Goal: Transaction & Acquisition: Purchase product/service

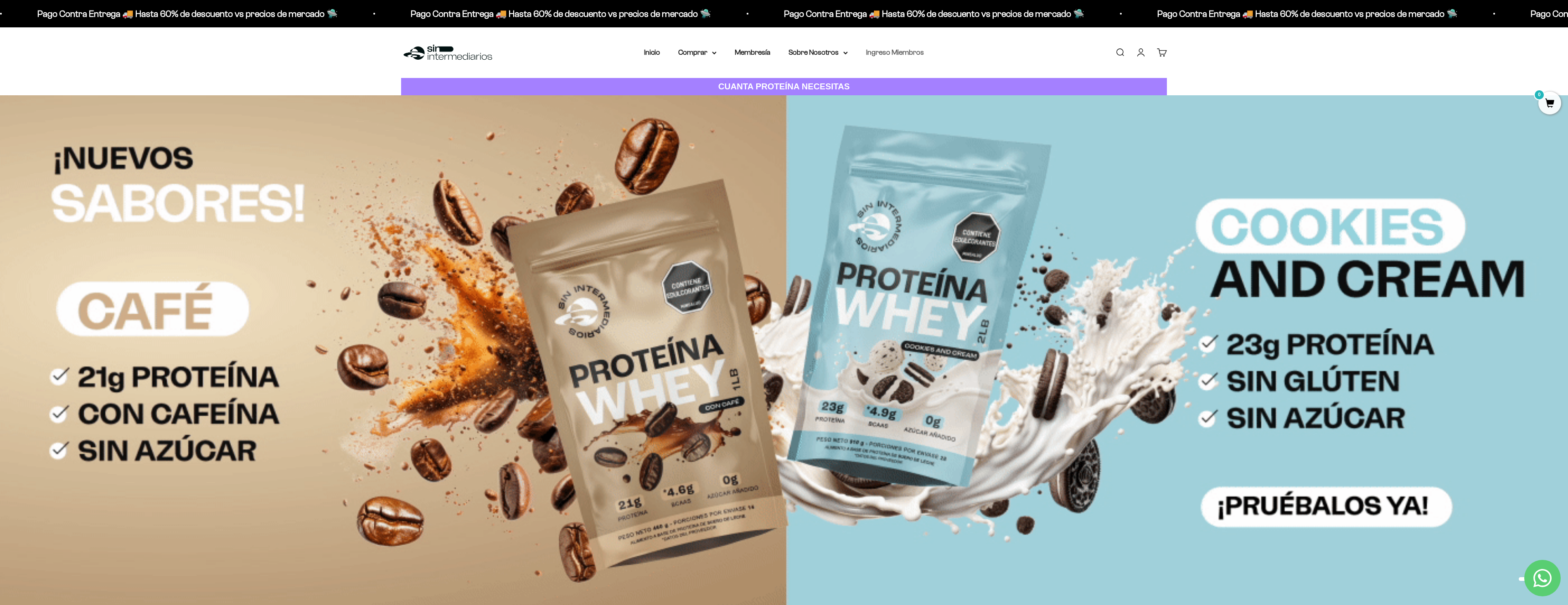
click at [787, 55] on link "Ingreso Miembros" at bounding box center [895, 52] width 58 height 8
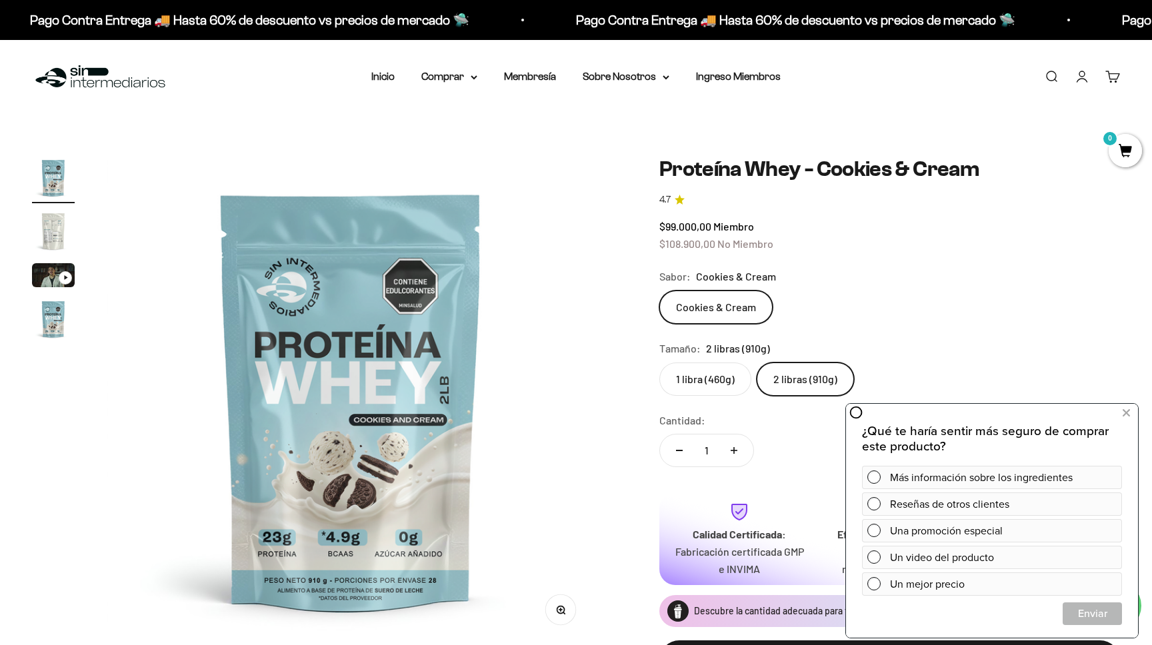
click at [659, 564] on div "Calidad Certificada: Fabricación certificada GMP e INVIMA Eficacia Comprobada: …" at bounding box center [889, 539] width 461 height 93
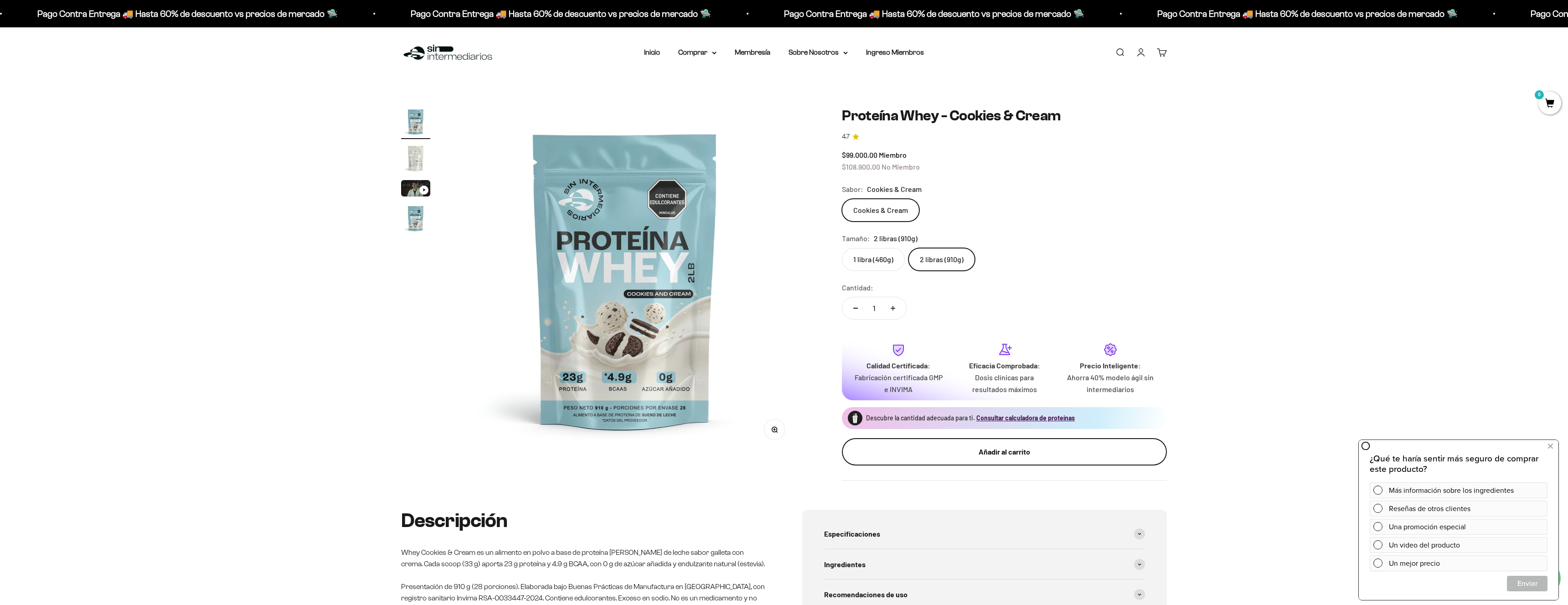
click at [787, 441] on div "Añadir al carrito" at bounding box center [1005, 451] width 289 height 12
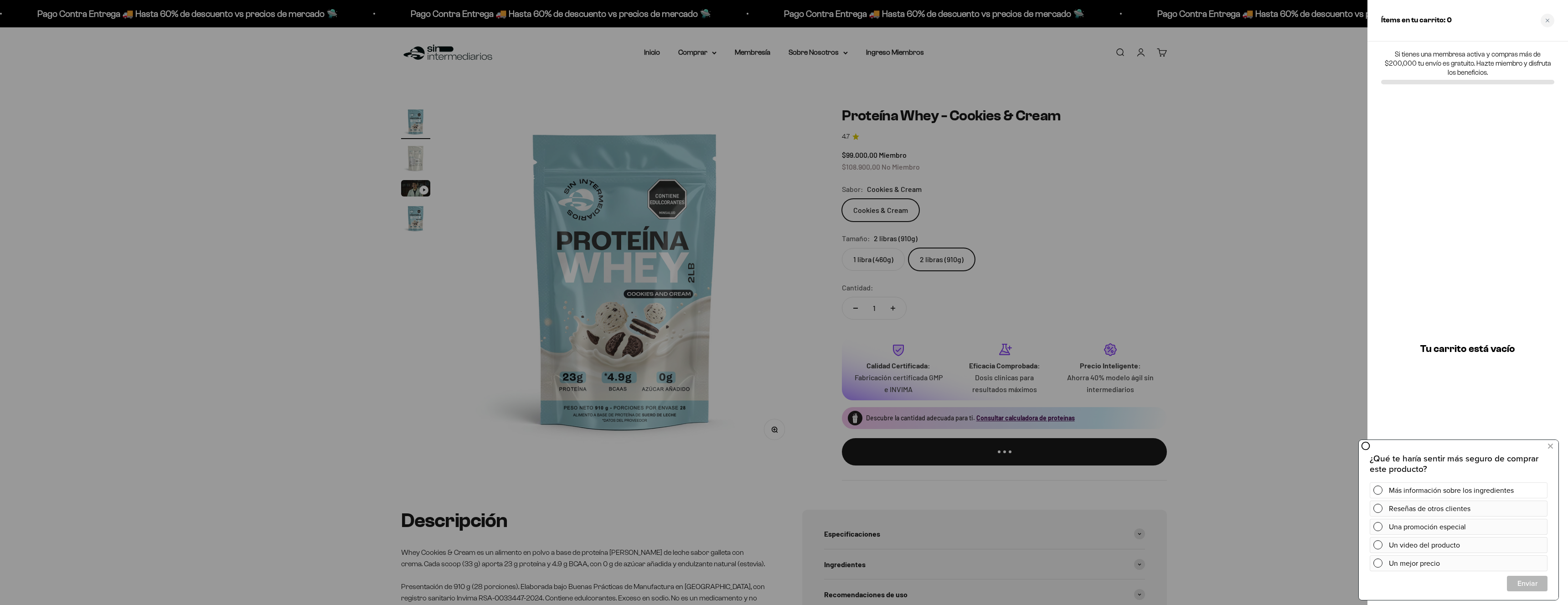
click at [787, 441] on div "Más información sobre los ingredientes" at bounding box center [1466, 489] width 155 height 16
click at [787, 441] on button at bounding box center [1550, 446] width 16 height 14
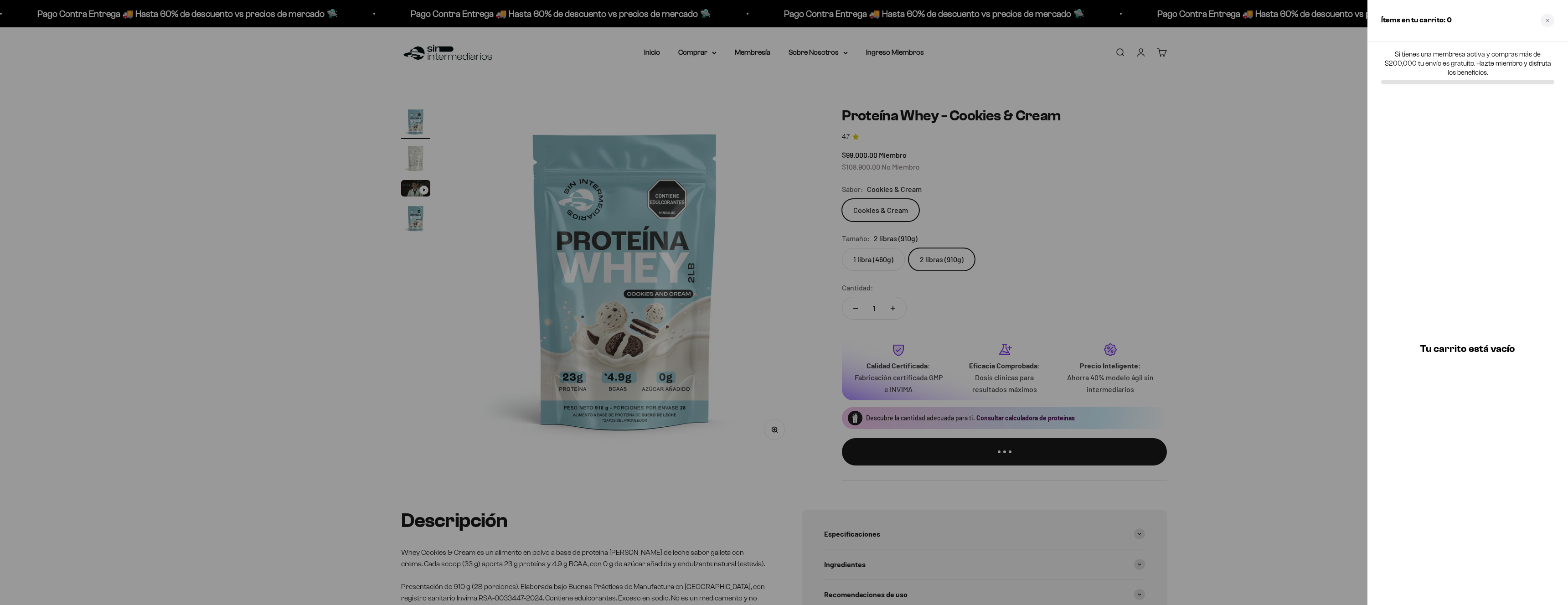
click at [787, 231] on div at bounding box center [784, 302] width 1568 height 605
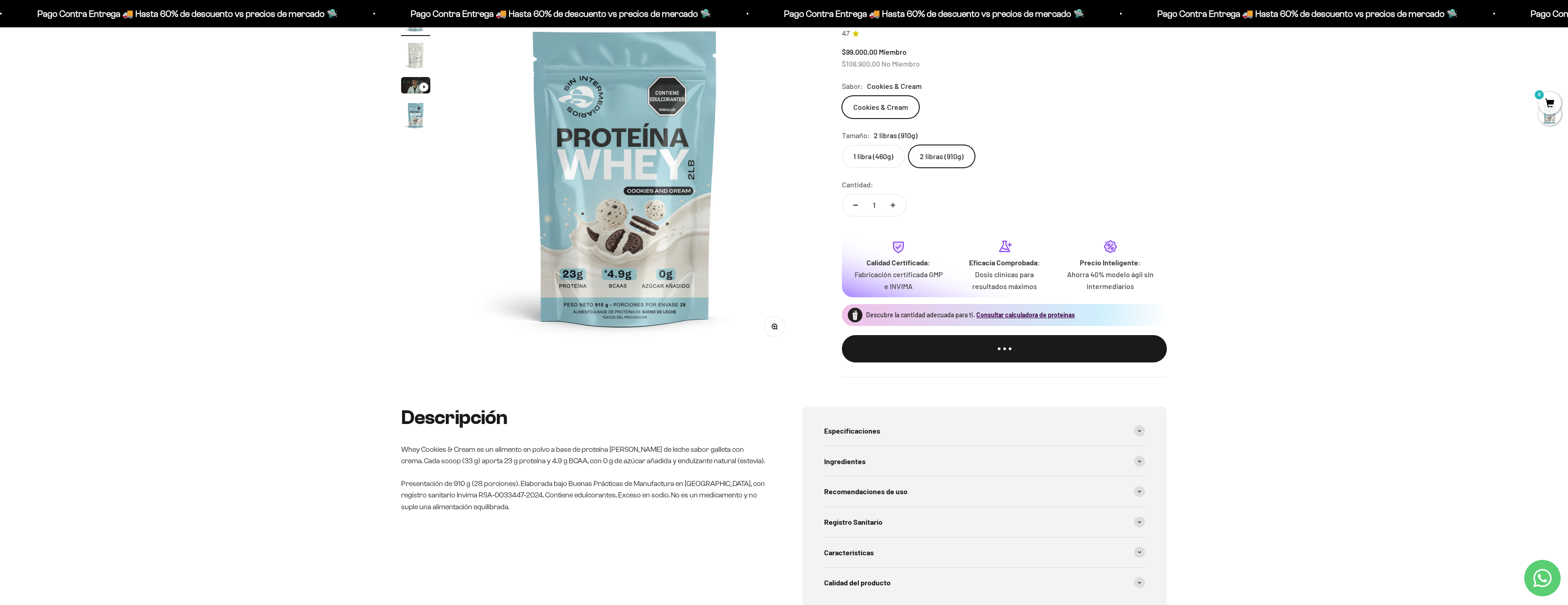
scroll to position [105, 0]
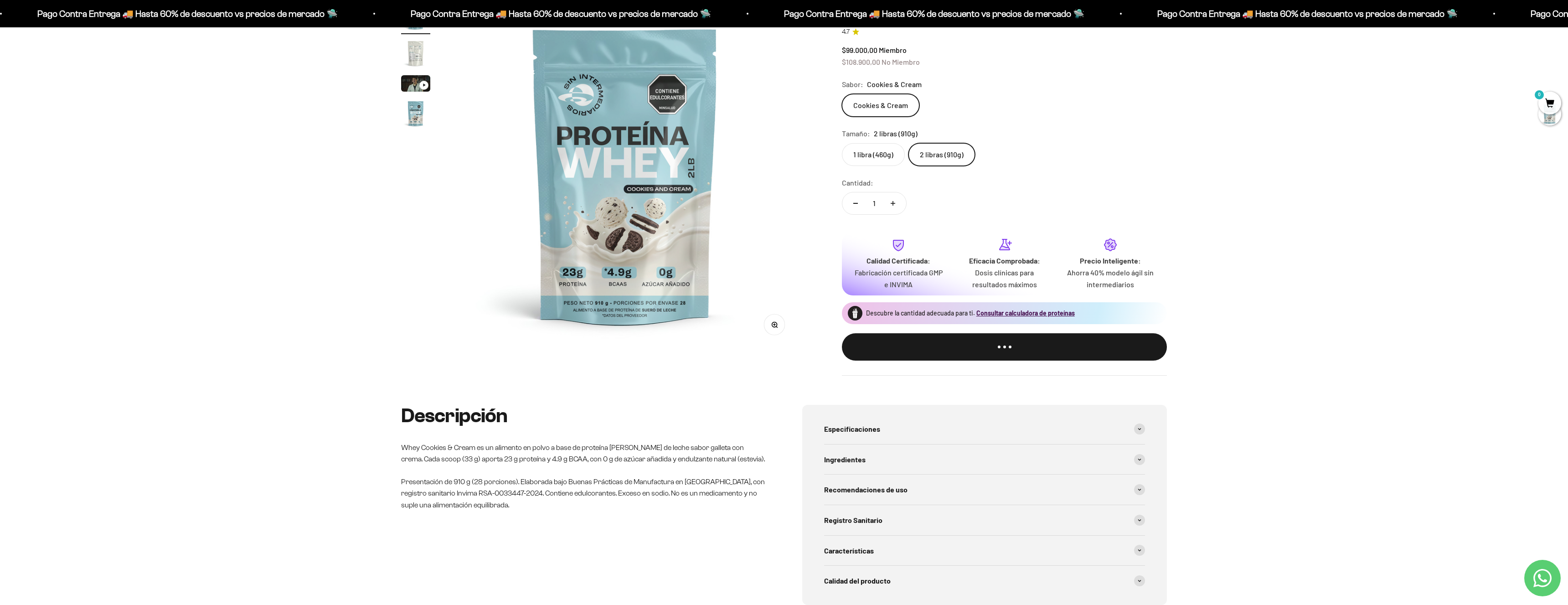
click at [787, 330] on div "Zoom Ir al artículo 1 Ir al artículo 2 Ir al artículo 3 Ir al artículo 4 Proteí…" at bounding box center [784, 189] width 1568 height 432
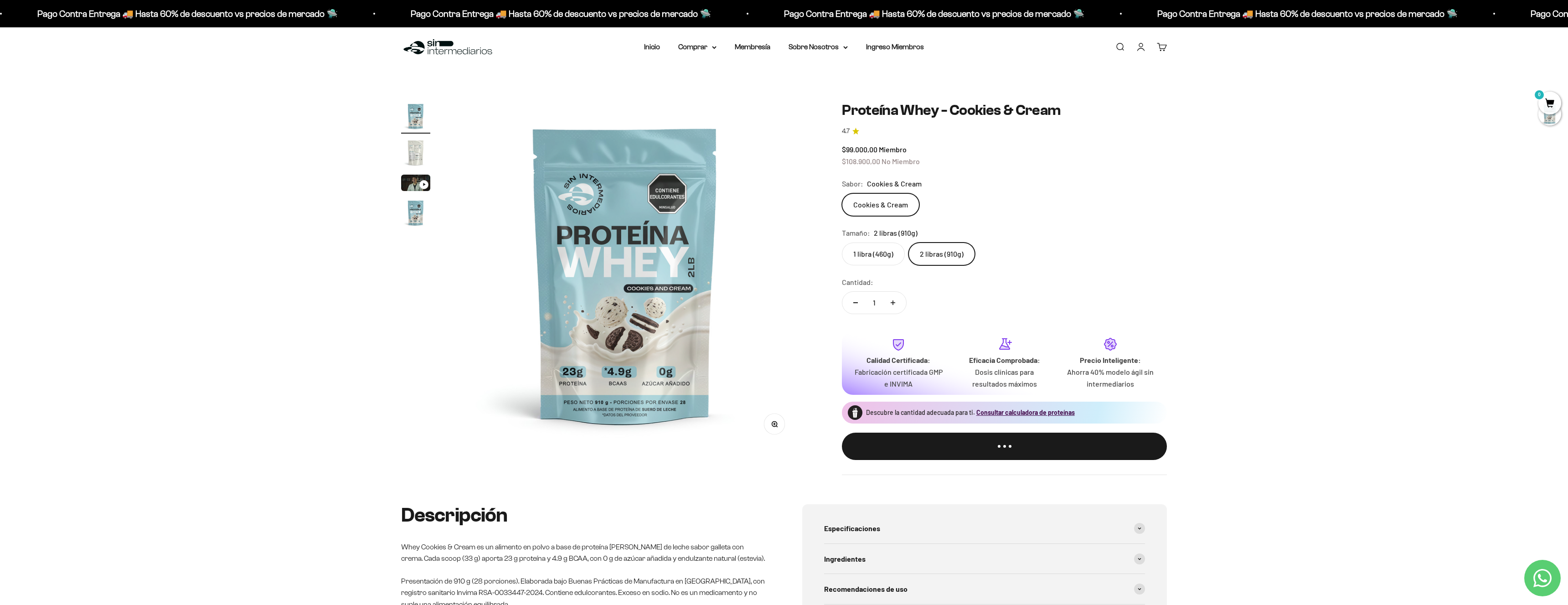
scroll to position [0, 0]
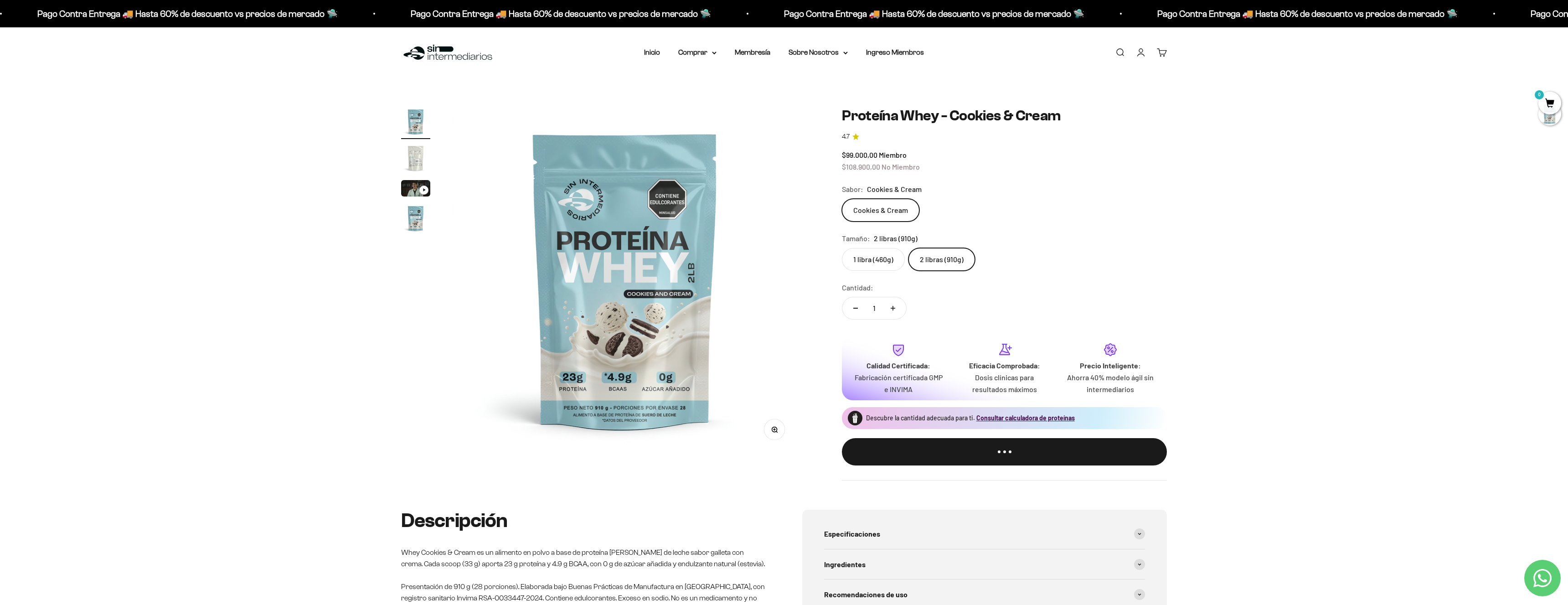
click at [787, 53] on link "Iniciar sesión" at bounding box center [1141, 52] width 10 height 10
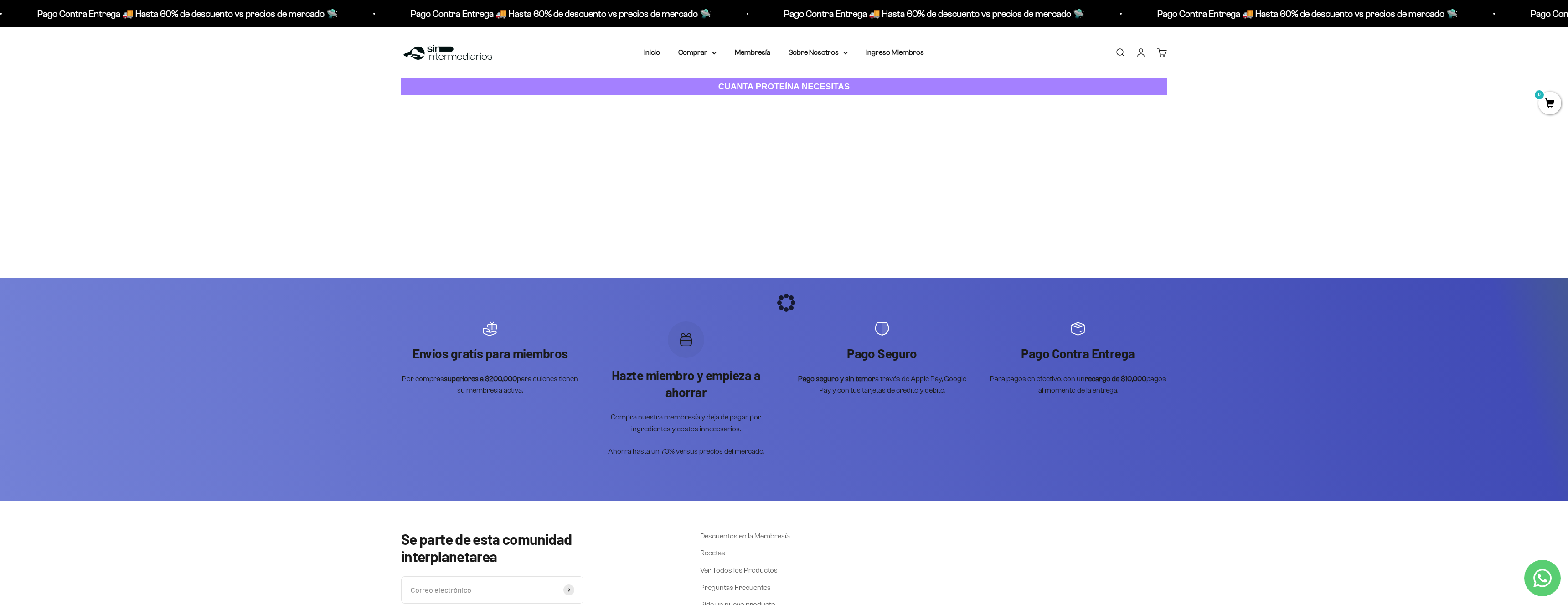
click at [784, 303] on div at bounding box center [784, 303] width 0 height 0
click at [657, 53] on body "Ir al contenido Pago Contra Entrega 🚚 Hasta 60% de descuento vs precios de merc…" at bounding box center [784, 405] width 1568 height 811
click at [717, 55] on nav "Inicio Comprar Proteínas Ver Todos Whey Iso Vegan" at bounding box center [784, 52] width 280 height 12
click at [716, 213] on div "Too many requests. Please try again later. Username: pablocalderon9408@gmail.co…" at bounding box center [784, 186] width 319 height 183
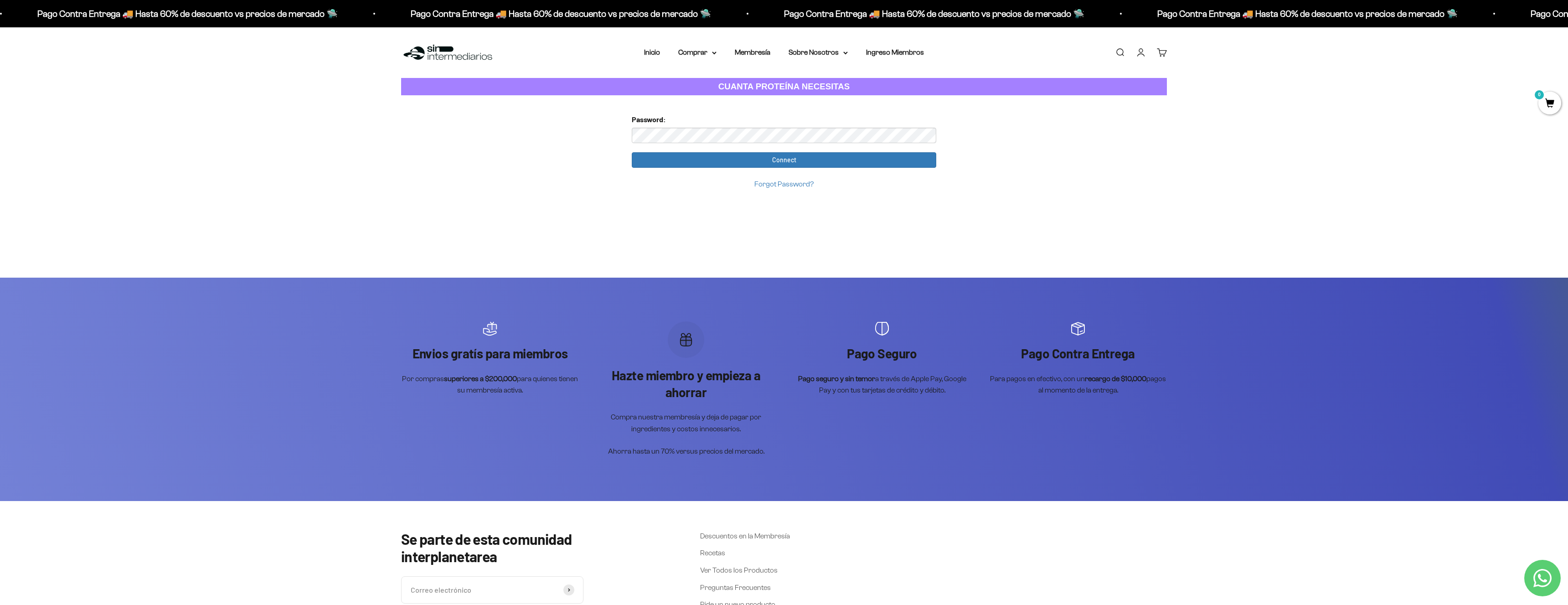
click at [794, 170] on form "Password: Connect Forgot Password?" at bounding box center [784, 151] width 304 height 76
click at [799, 161] on input "Connect" at bounding box center [784, 160] width 304 height 16
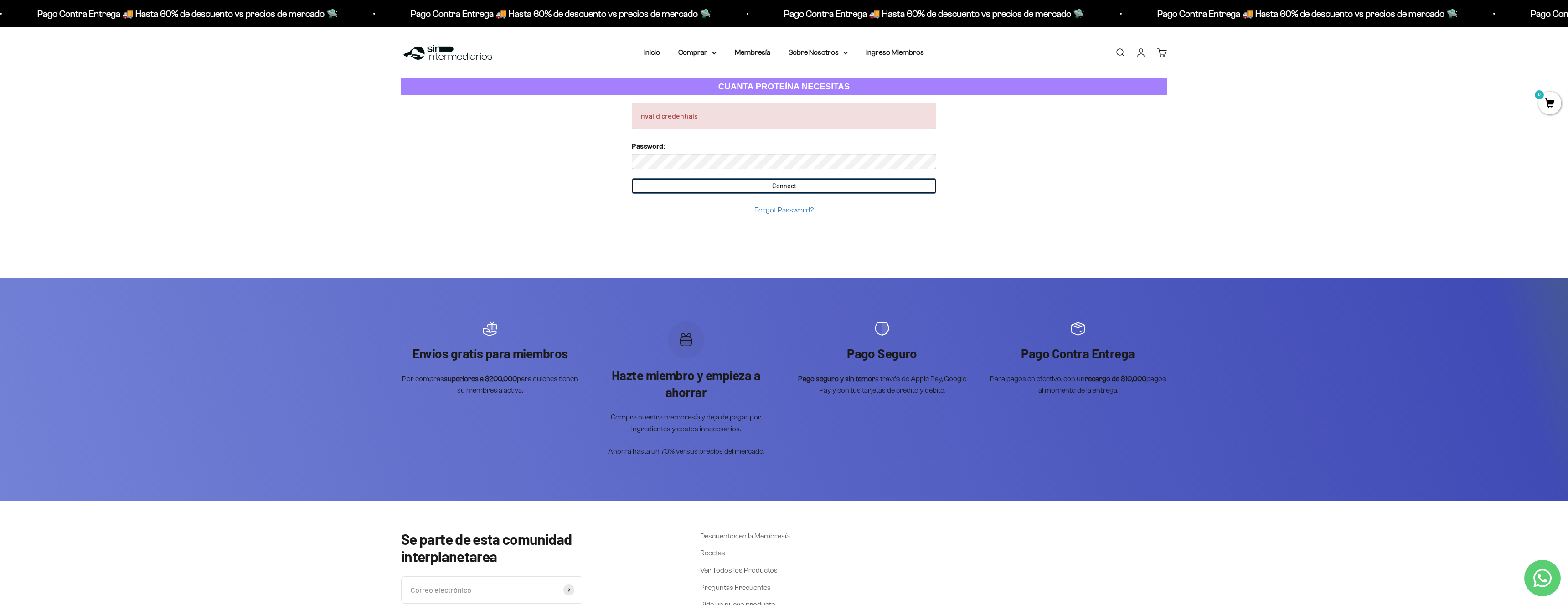
click at [720, 185] on input "Connect" at bounding box center [784, 186] width 304 height 16
click at [788, 188] on input "Connect" at bounding box center [784, 186] width 304 height 16
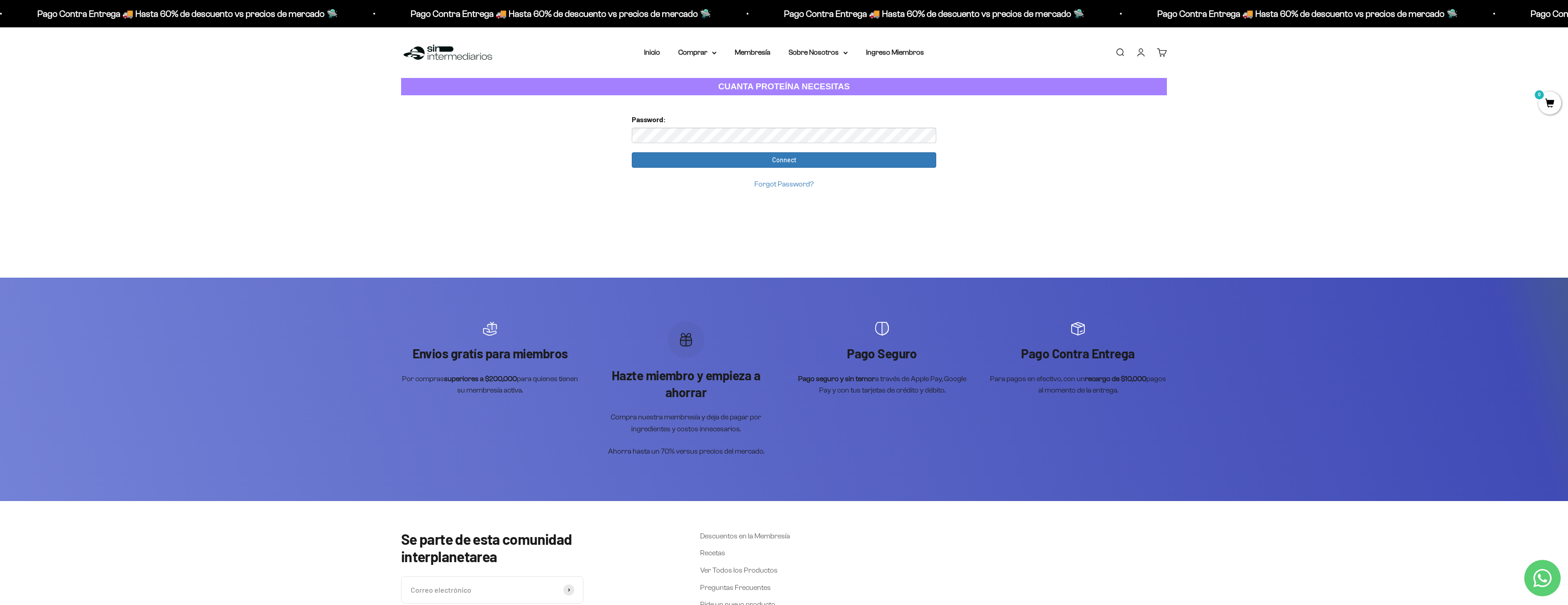
click at [632, 152] on input "Connect" at bounding box center [784, 160] width 304 height 16
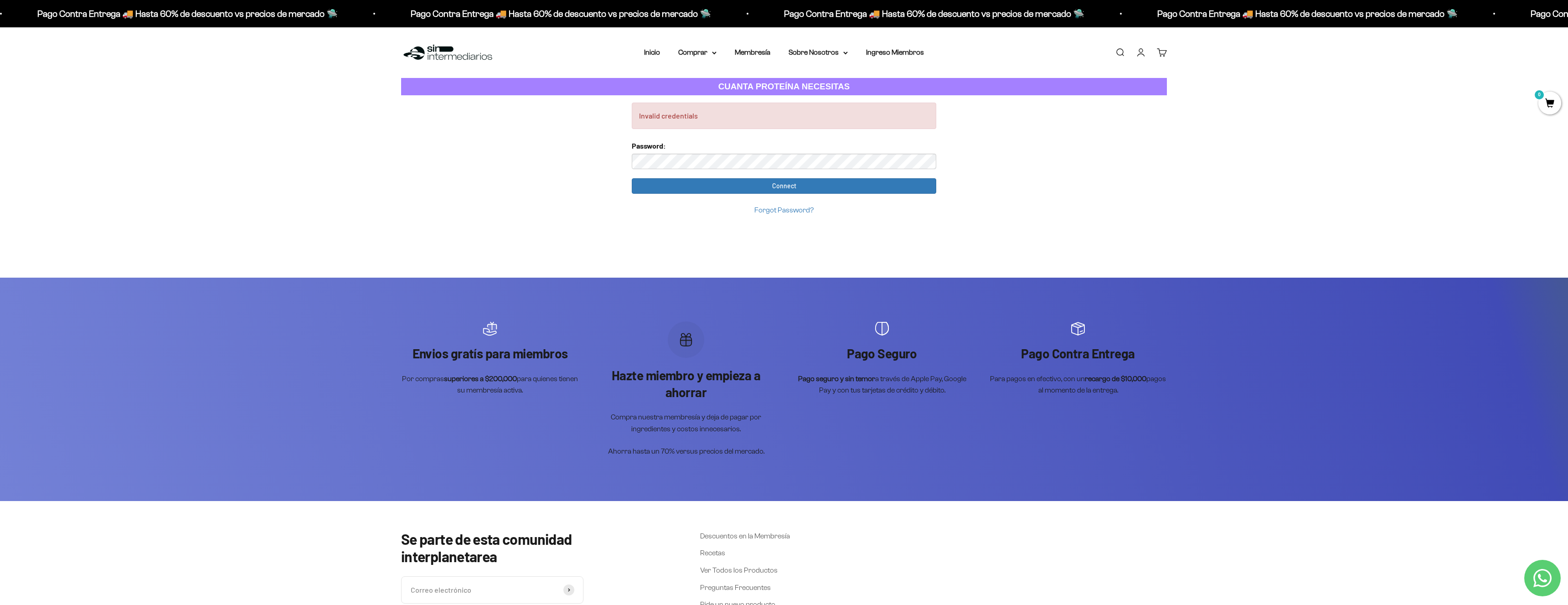
click at [1143, 55] on link "Iniciar sesión" at bounding box center [1141, 52] width 10 height 10
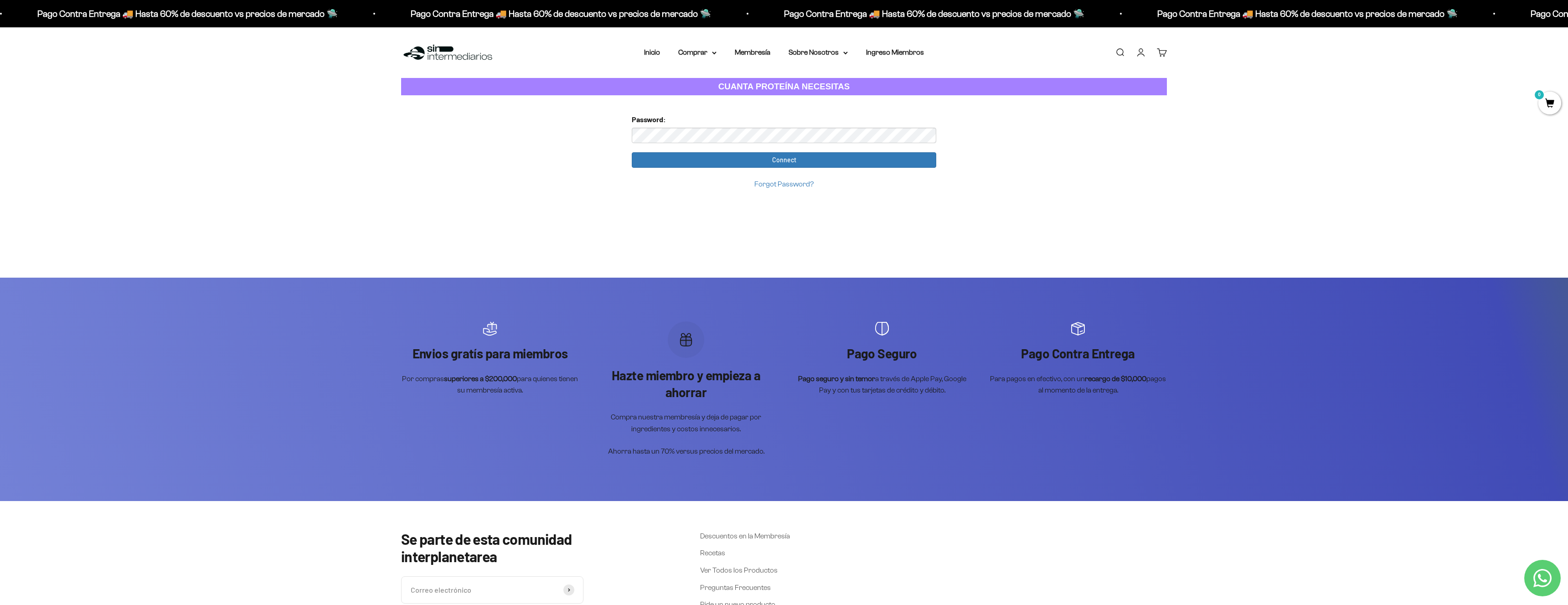
click at [632, 152] on input "Connect" at bounding box center [784, 160] width 304 height 16
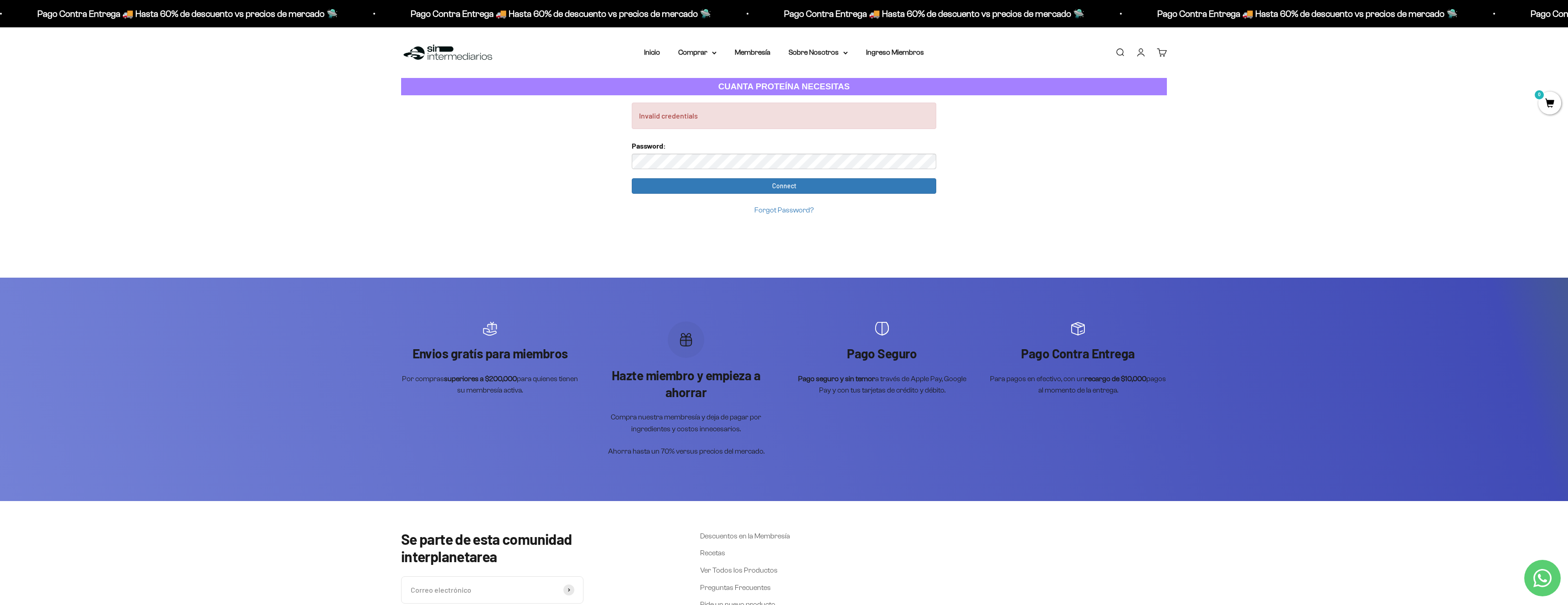
click at [449, 170] on div "Invalid credentials Too many requests. Please try again later. Username: [EMAIL…" at bounding box center [784, 453] width 1568 height 716
click at [775, 213] on link "Forgot Password?" at bounding box center [784, 209] width 59 height 8
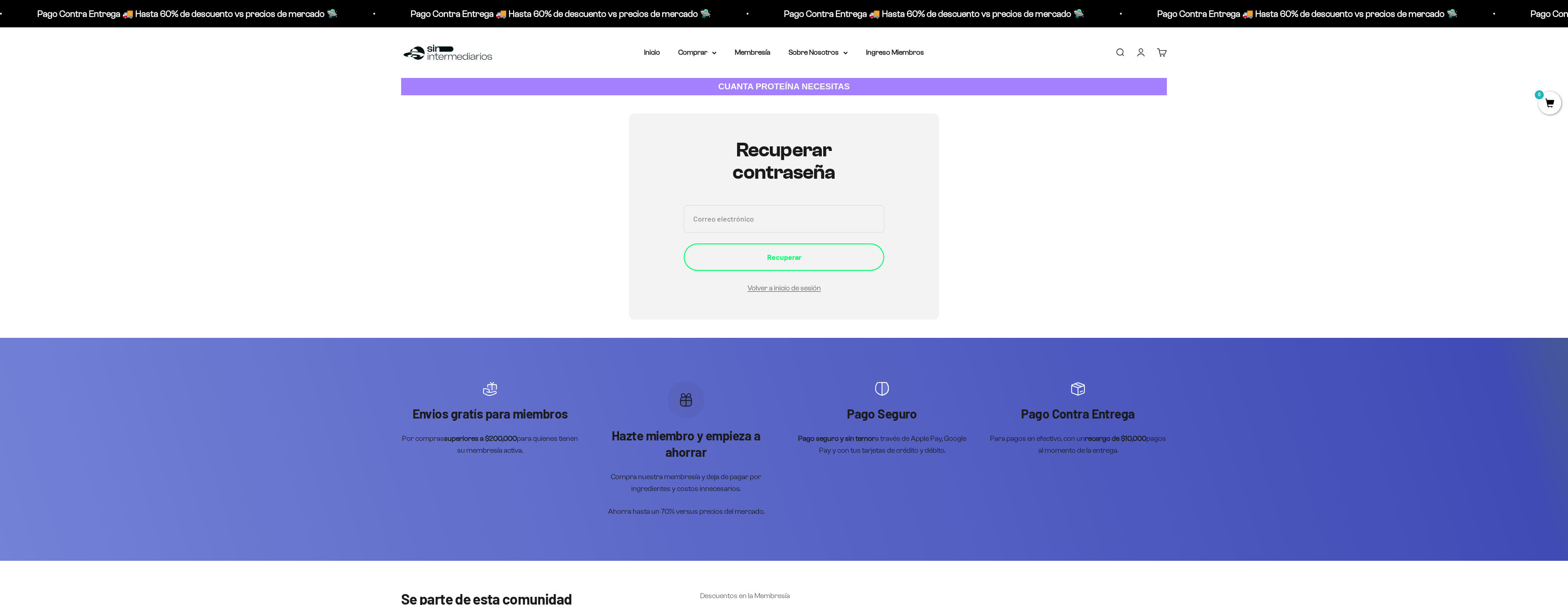
scroll to position [103, 0]
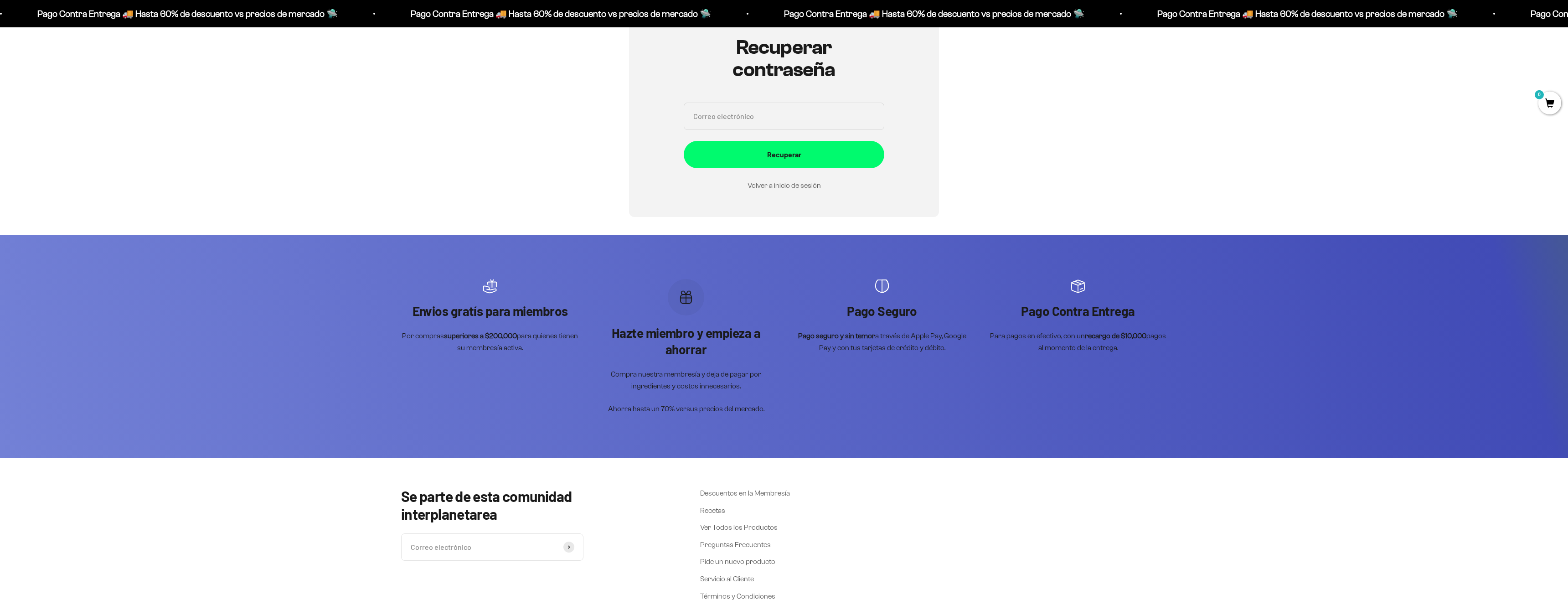
click at [771, 116] on input "Correo electrónico" at bounding box center [784, 116] width 200 height 27
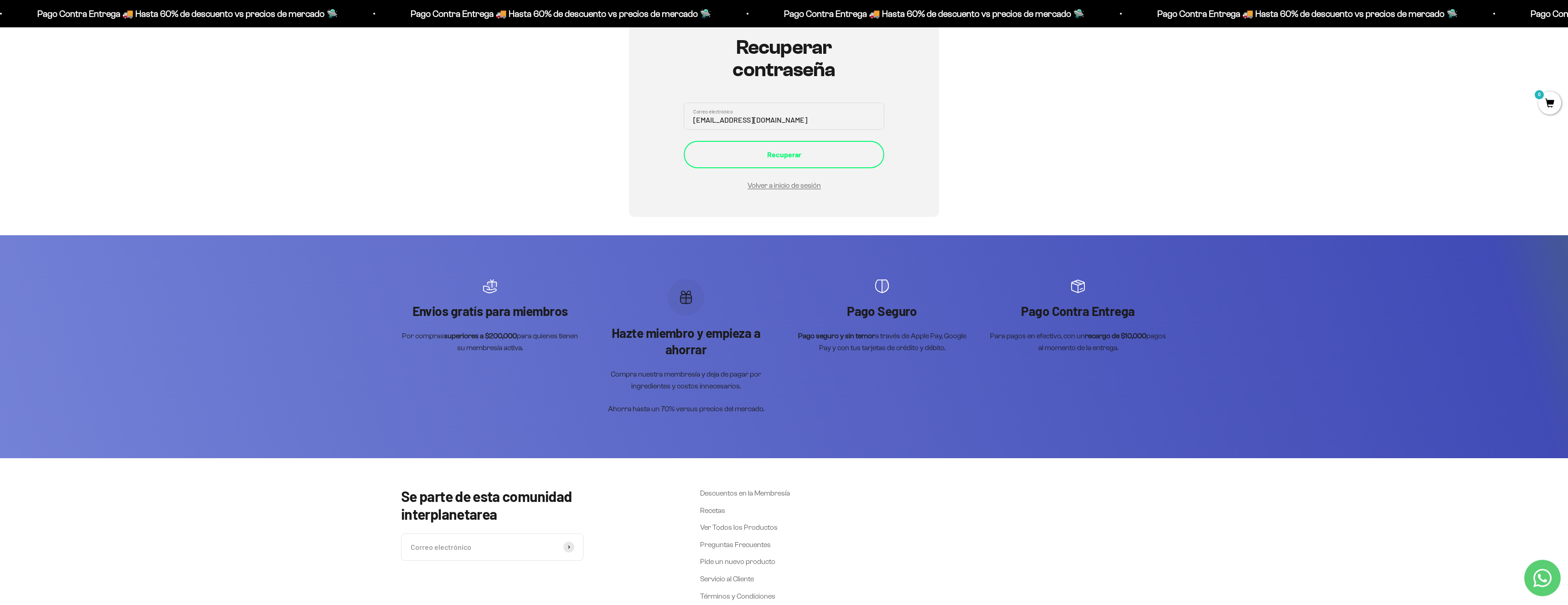
type input "pablocalderon9408@gmail.com"
click at [806, 157] on div "Recuperar" at bounding box center [784, 154] width 164 height 12
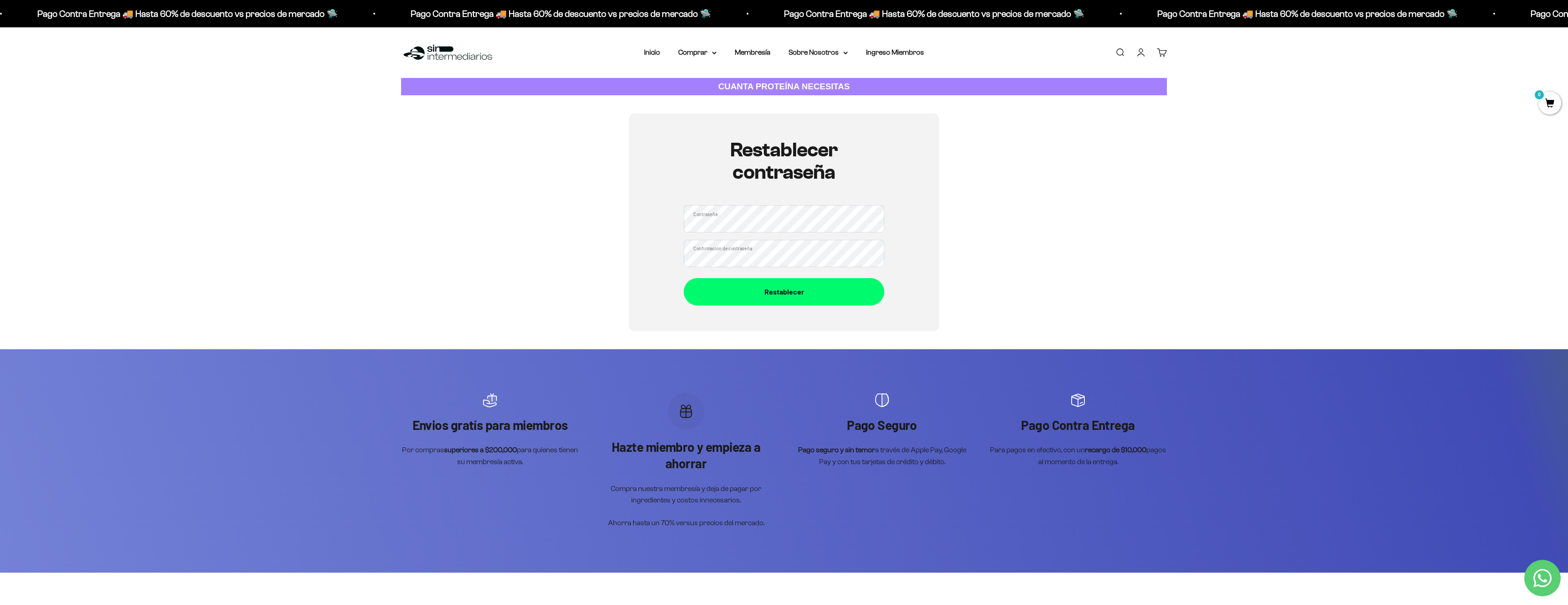
click at [909, 207] on div "Restablecer contraseña Contraseña Confirmación de contraseña Restablecer" at bounding box center [784, 222] width 310 height 217
click at [782, 293] on div "Restablecer" at bounding box center [784, 291] width 164 height 12
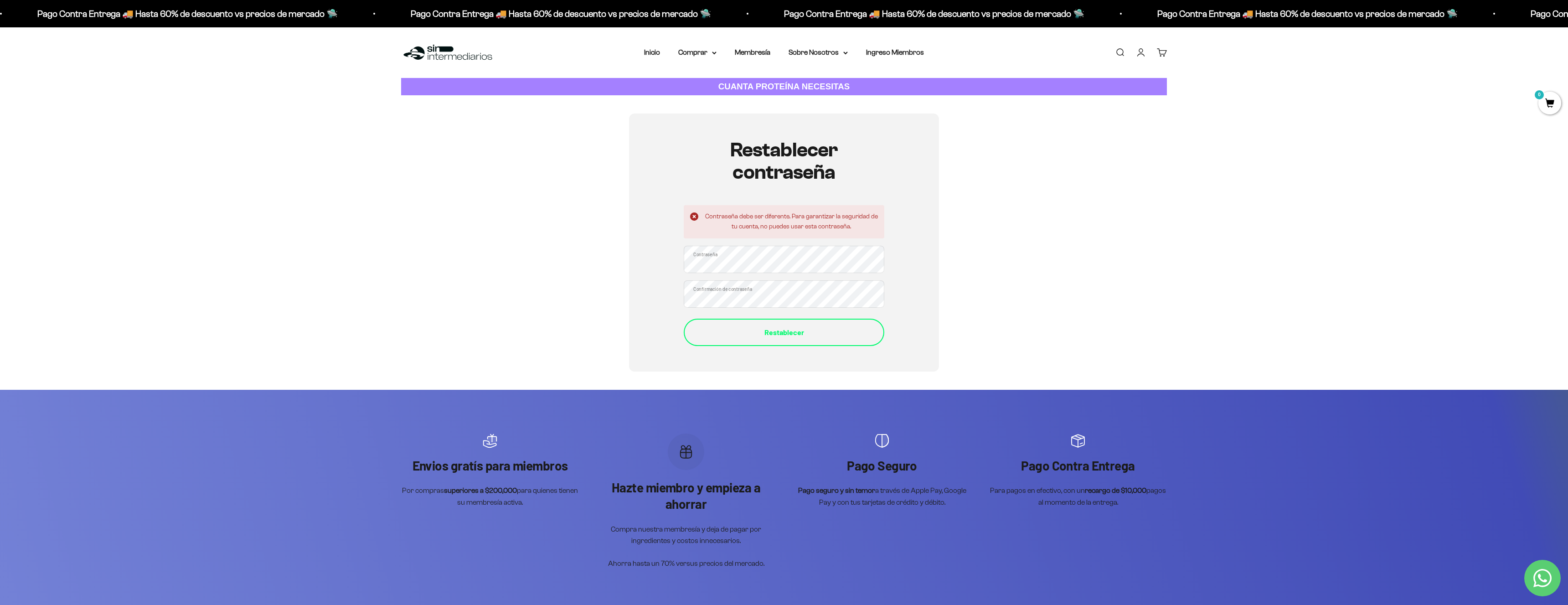
click at [795, 335] on div "Restablecer" at bounding box center [784, 332] width 164 height 12
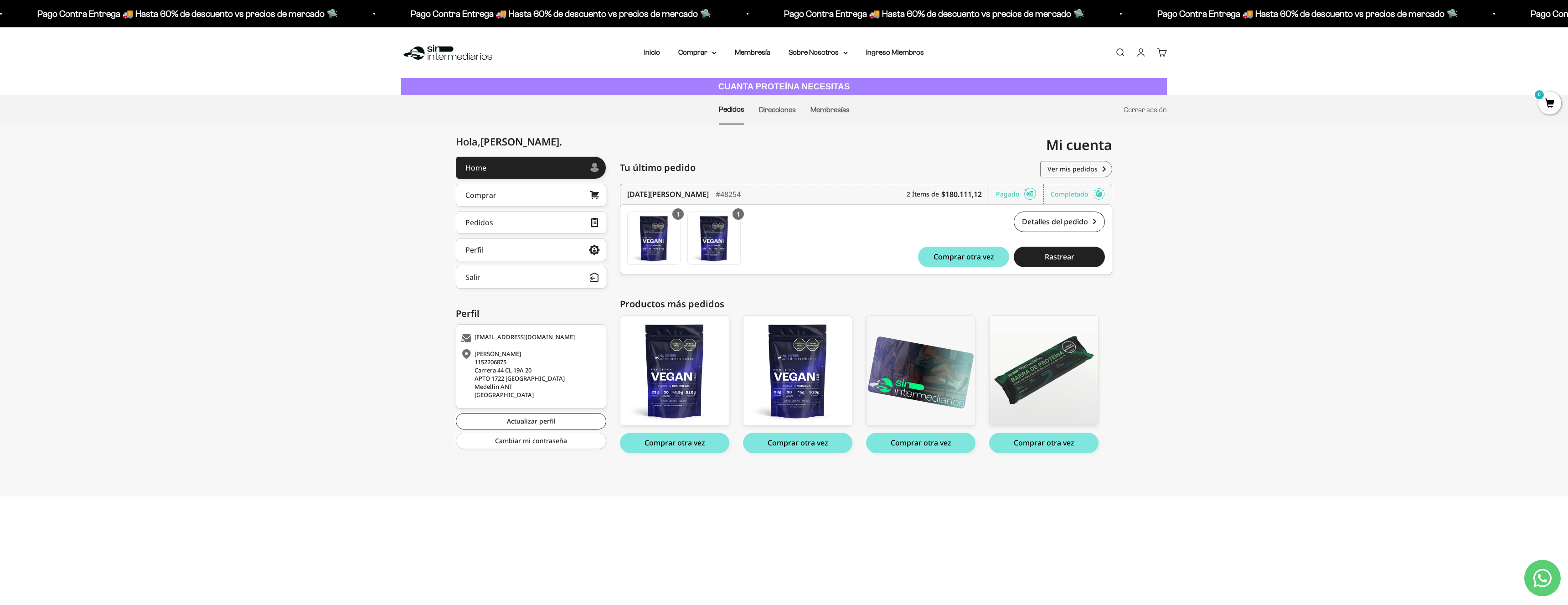
click at [693, 46] on div "Menú Buscar Inicio Comprar Proteínas Ver Todos Whey Iso Vegan Pancakes Pre-Entr…" at bounding box center [784, 53] width 1568 height 51
click at [693, 49] on summary "Comprar" at bounding box center [697, 52] width 38 height 12
click at [692, 83] on span "Proteínas" at bounding box center [699, 81] width 31 height 8
click at [787, 96] on span "Whey" at bounding box center [793, 98] width 18 height 8
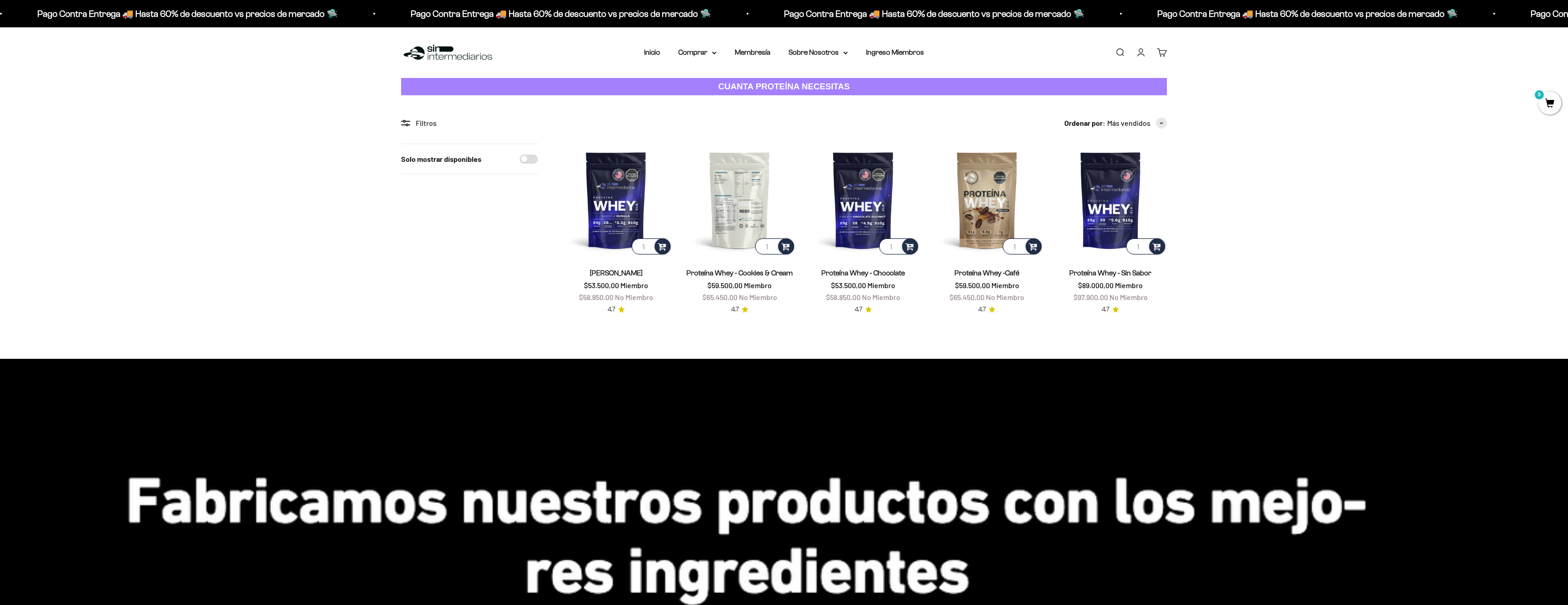
click at [749, 197] on img at bounding box center [739, 200] width 113 height 113
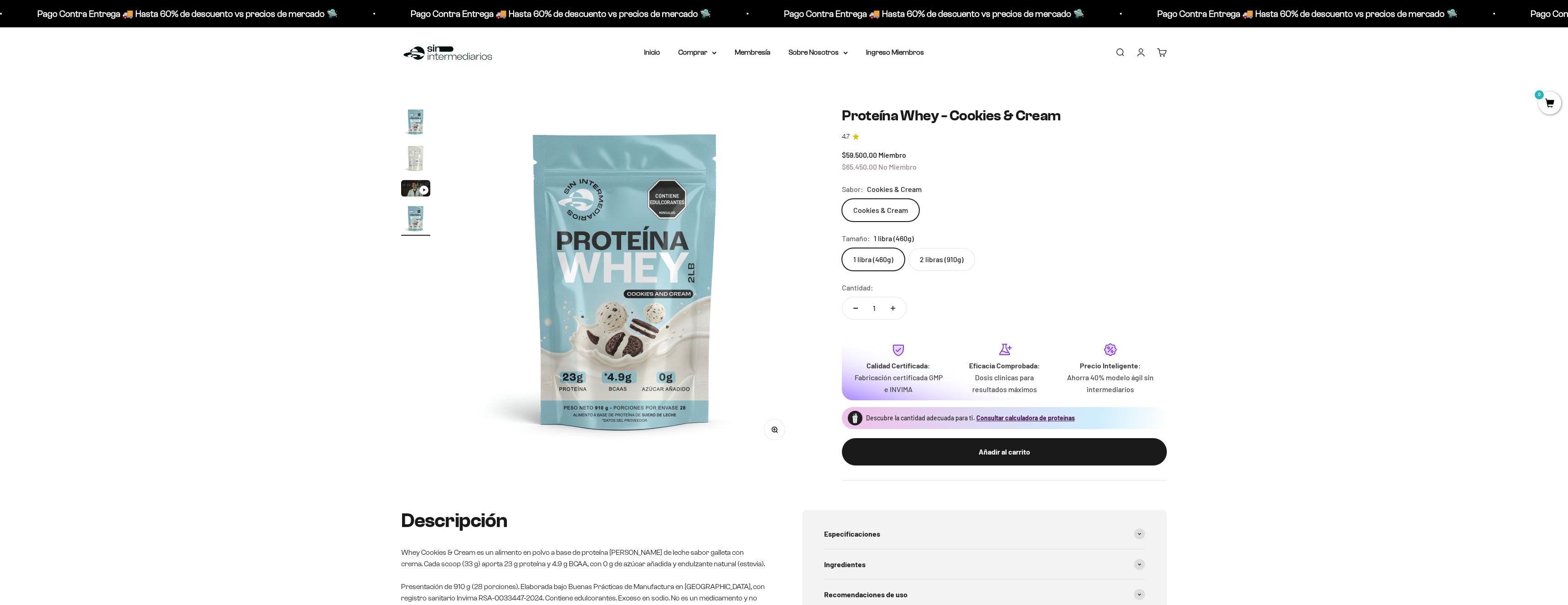
scroll to position [0, 1071]
click at [950, 259] on label "2 libras (910g)" at bounding box center [942, 259] width 66 height 23
click at [842, 248] on input "2 libras (910g)" at bounding box center [842, 247] width 1 height 1
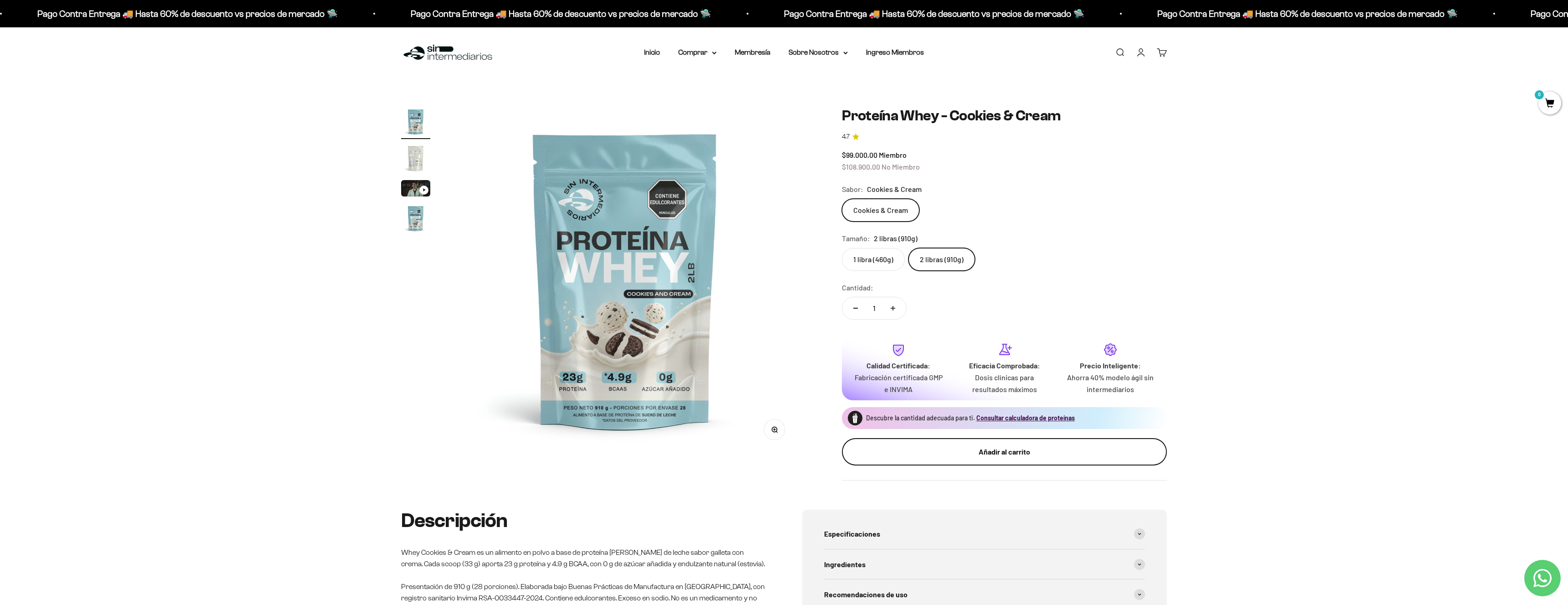
click at [1012, 454] on div "Añadir al carrito" at bounding box center [1005, 451] width 289 height 12
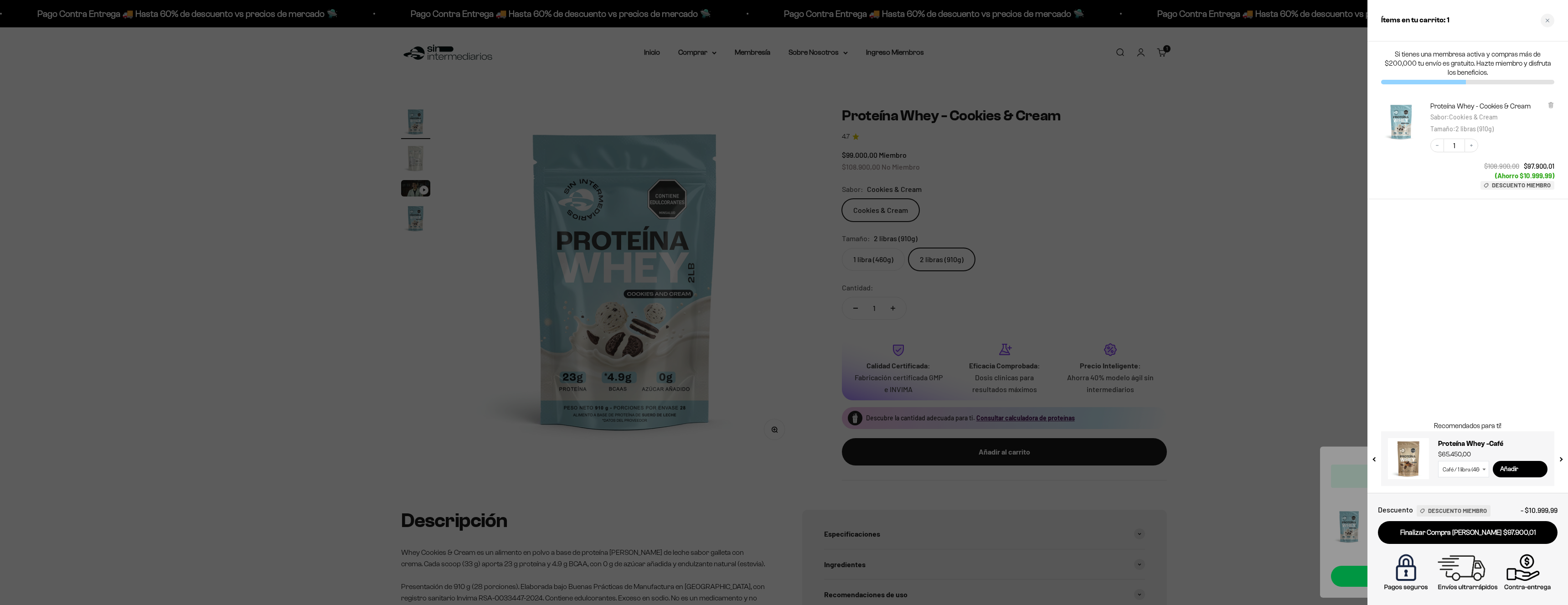
click at [1258, 200] on div at bounding box center [784, 302] width 1568 height 605
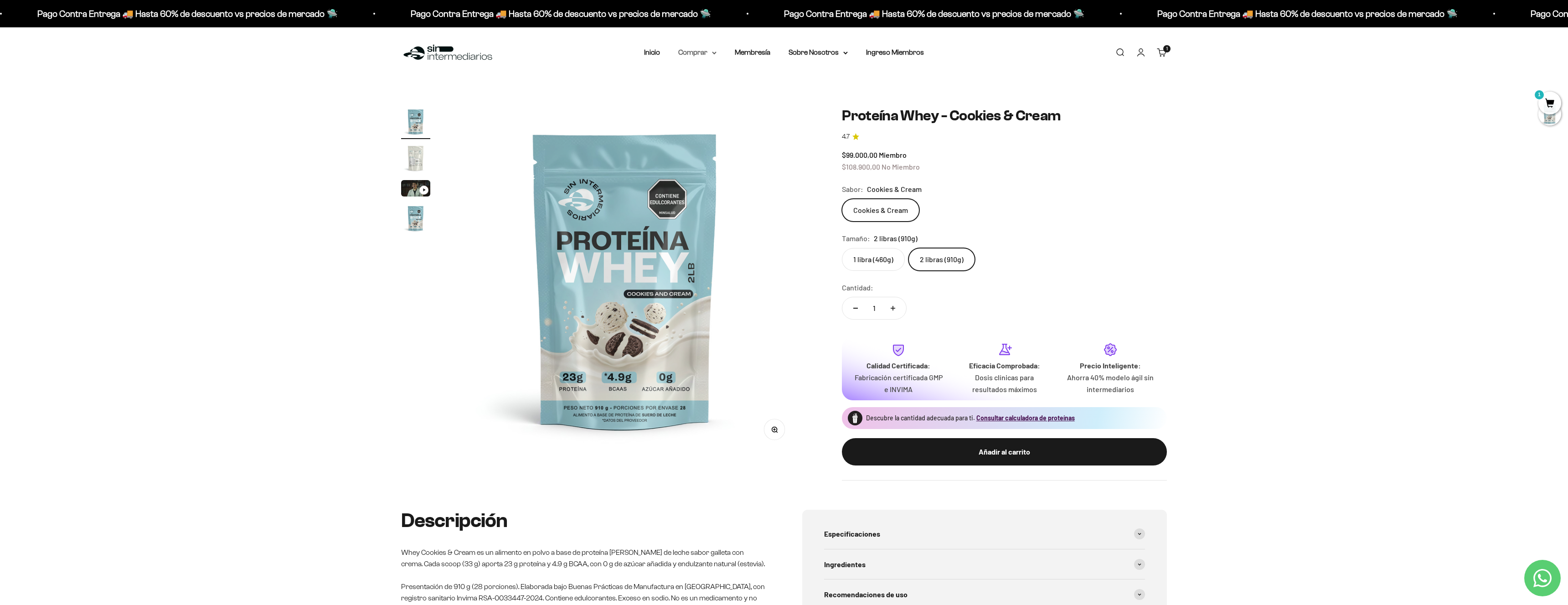
click at [713, 52] on icon at bounding box center [714, 53] width 5 height 3
click at [719, 100] on span "Otros Suplementos" at bounding box center [714, 98] width 61 height 8
click at [816, 119] on span "Creatina Monohidrato" at bounding box center [819, 115] width 69 height 8
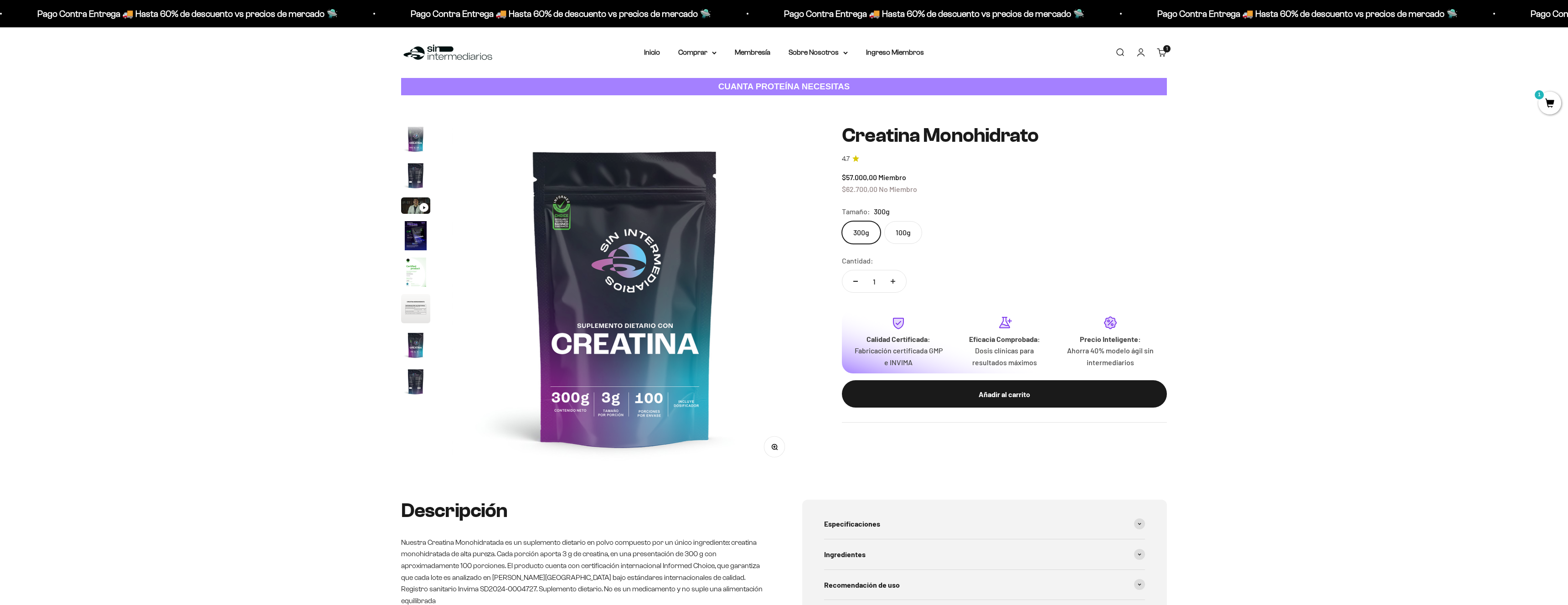
scroll to position [38, 0]
click at [421, 140] on img "Ir al artículo 2" at bounding box center [416, 138] width 29 height 29
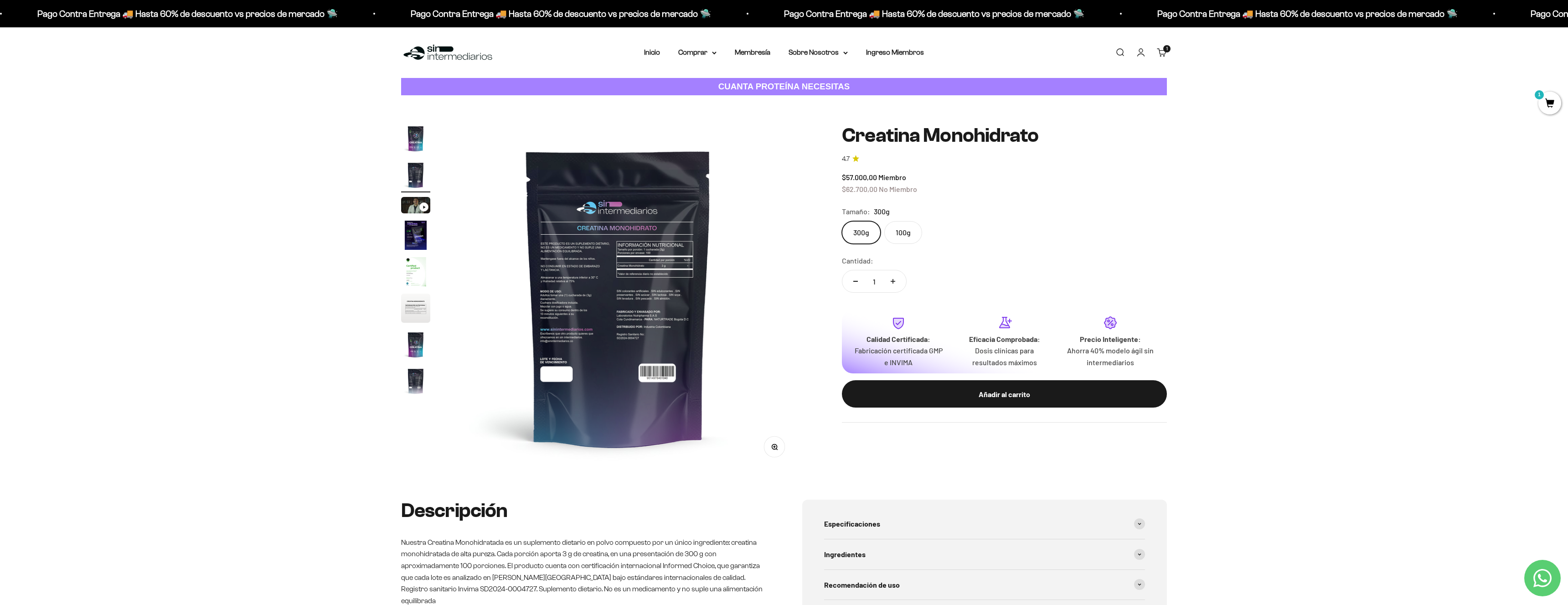
scroll to position [0, 0]
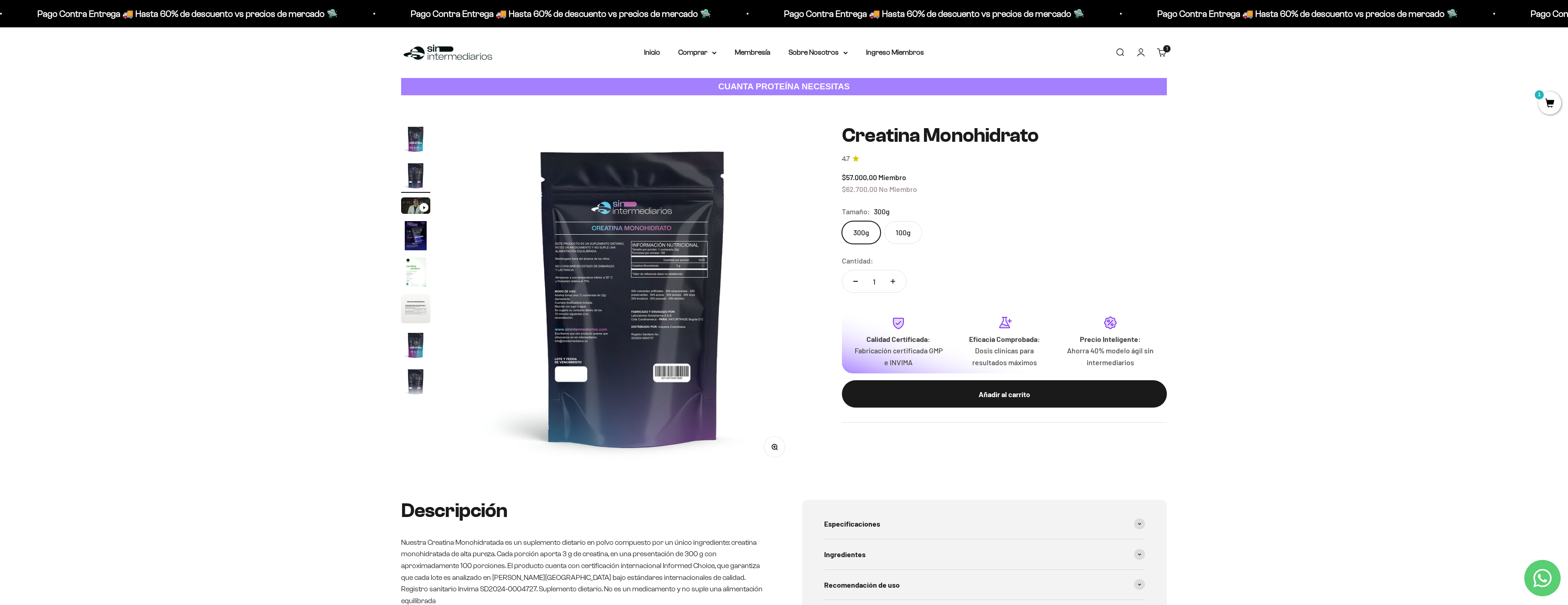
click at [578, 269] on img at bounding box center [633, 297] width 346 height 346
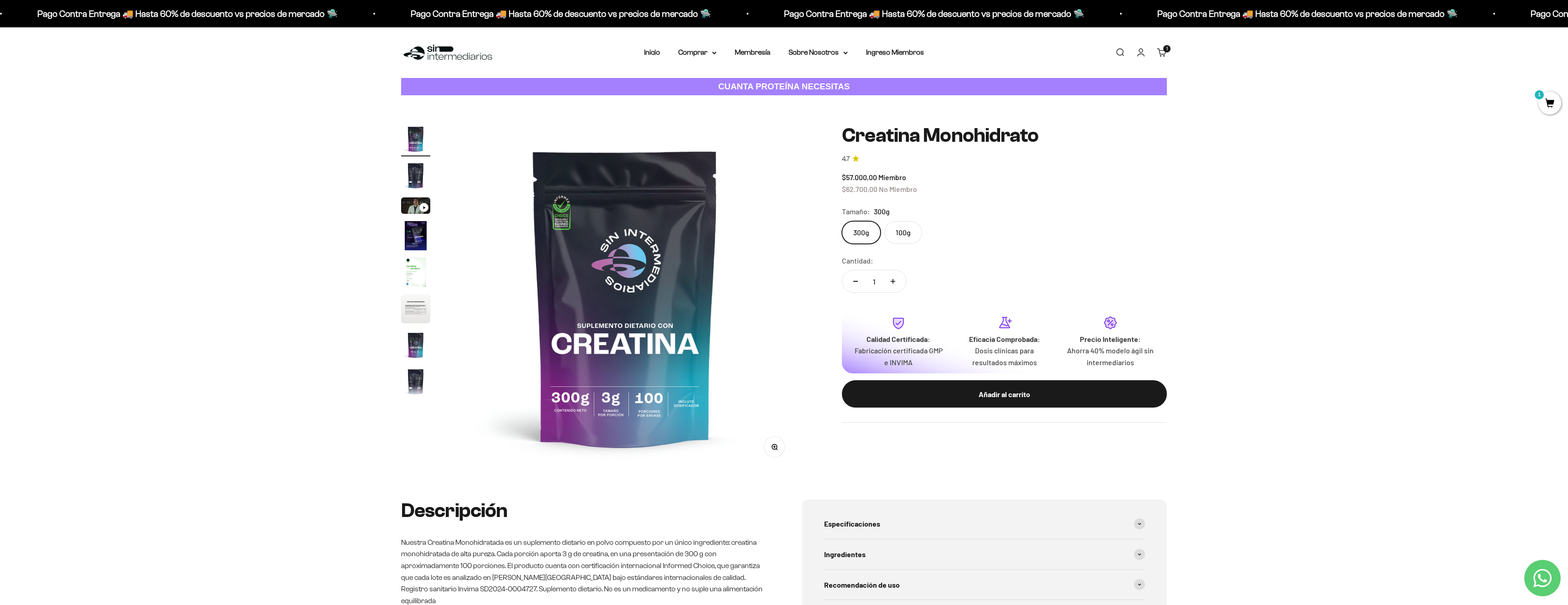
click at [410, 241] on img "Ir al artículo 4" at bounding box center [416, 235] width 29 height 29
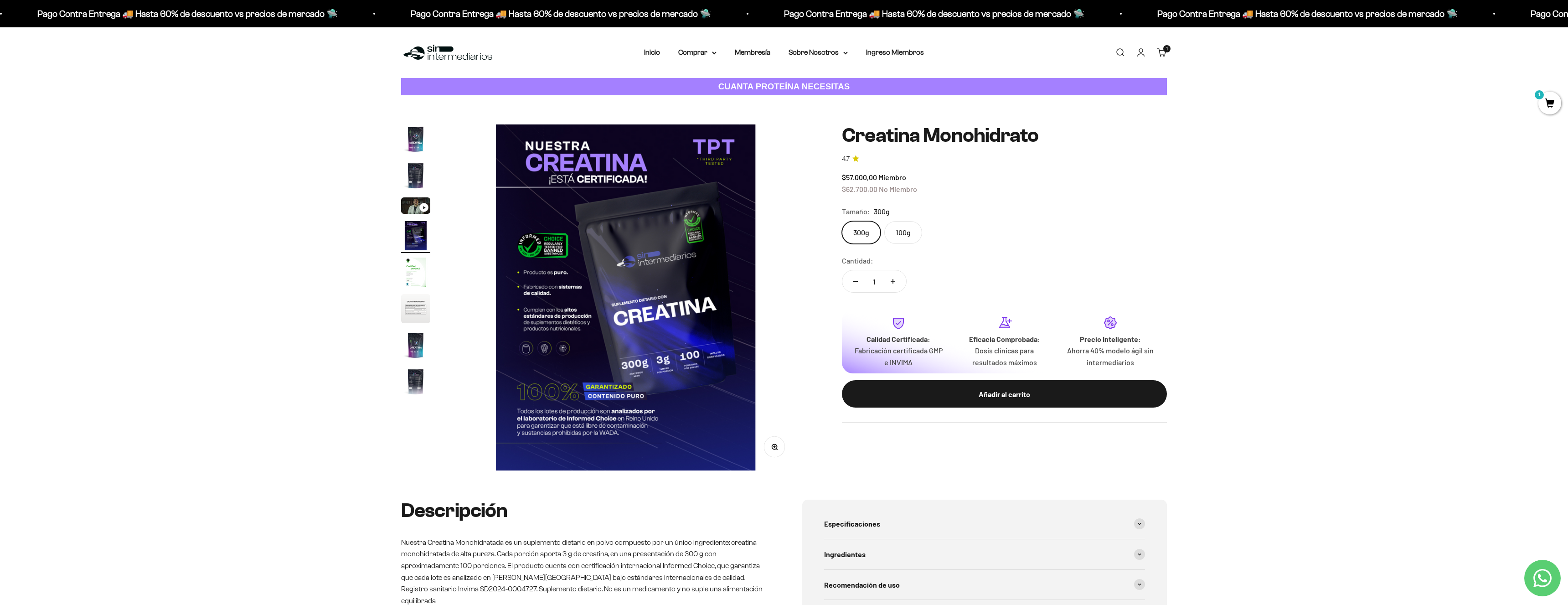
scroll to position [0, 1072]
click at [416, 271] on img "Ir al artículo 5" at bounding box center [416, 272] width 29 height 29
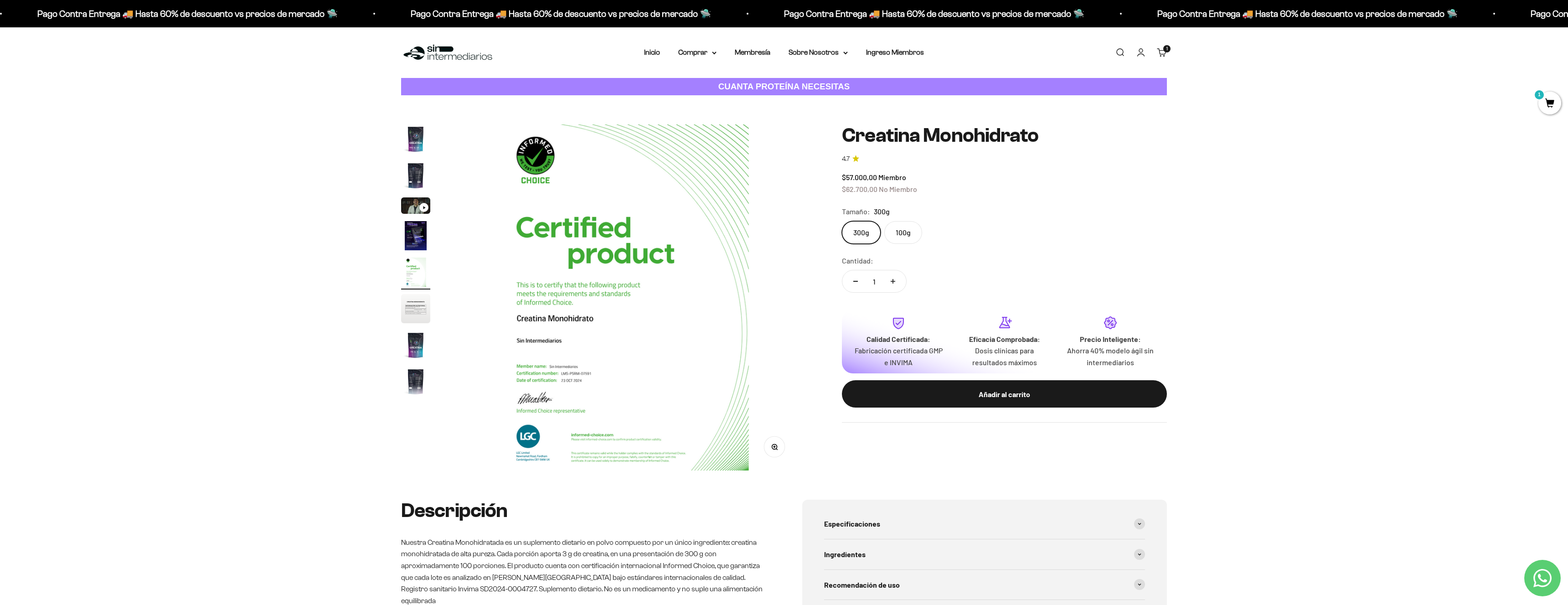
scroll to position [0, 1428]
click at [418, 308] on img "Ir al artículo 6" at bounding box center [416, 308] width 29 height 29
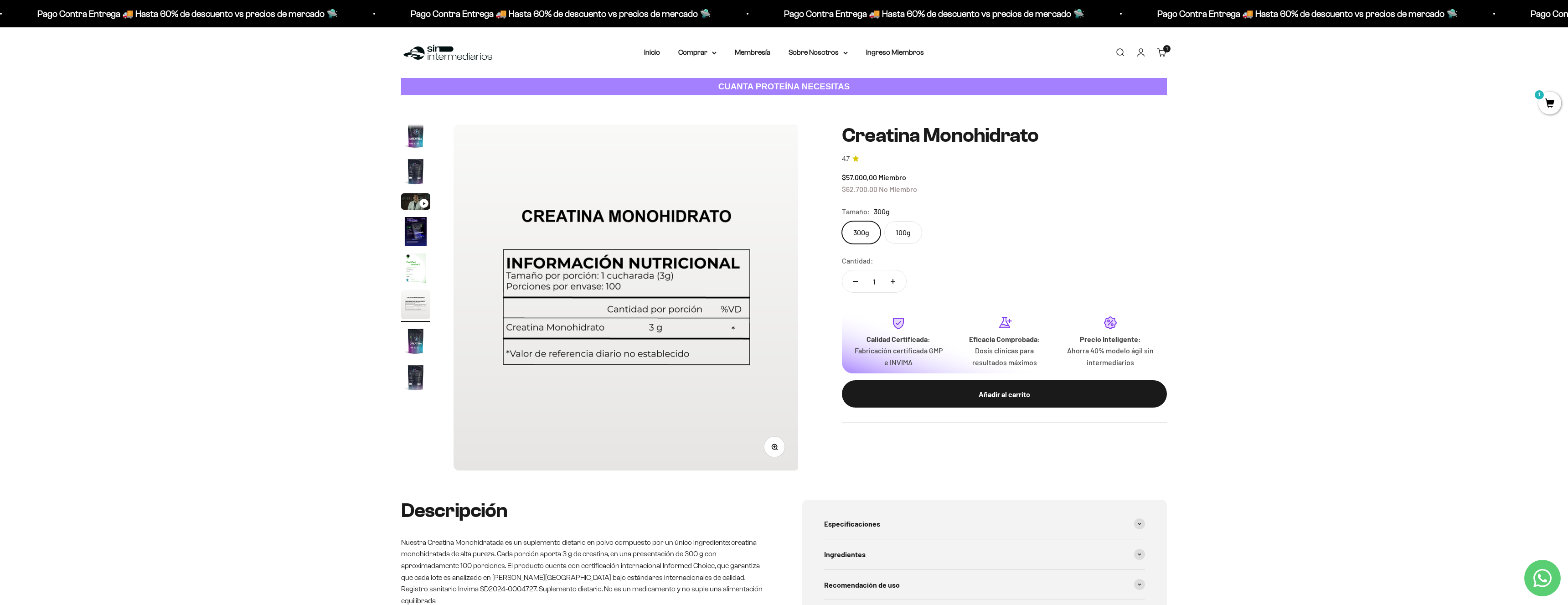
scroll to position [0, 1785]
click at [419, 342] on img "Ir al artículo 7" at bounding box center [416, 340] width 29 height 29
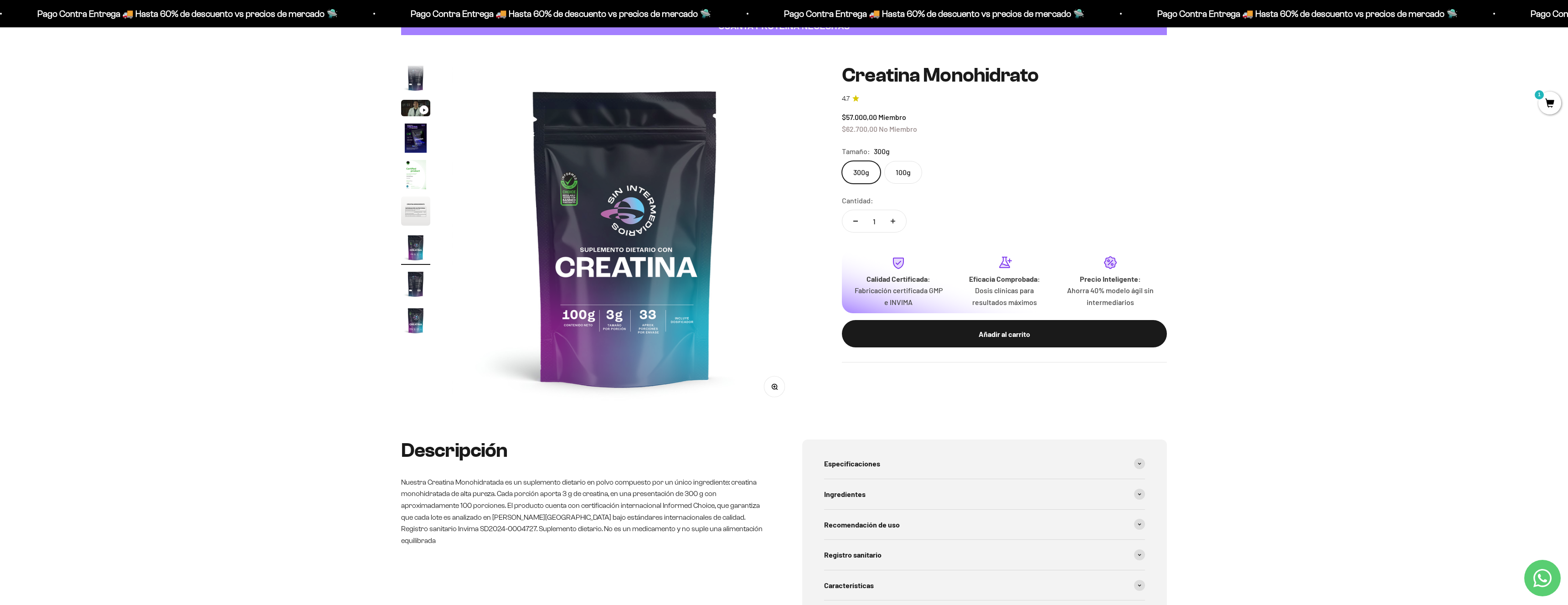
scroll to position [71, 0]
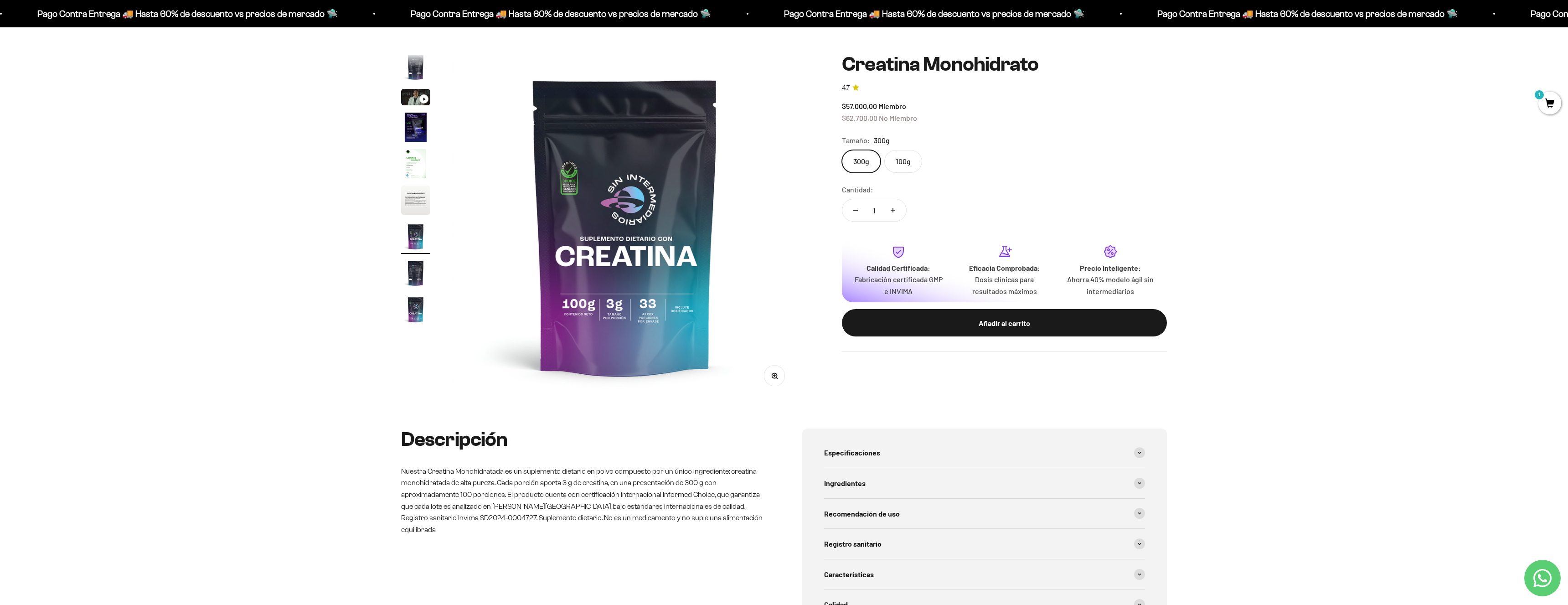
click at [912, 159] on label "100g" at bounding box center [903, 161] width 38 height 23
click at [842, 150] on input "100g" at bounding box center [842, 150] width 1 height 1
click at [861, 164] on label "300g" at bounding box center [861, 161] width 39 height 23
click at [842, 150] on input "300g" at bounding box center [842, 150] width 1 height 1
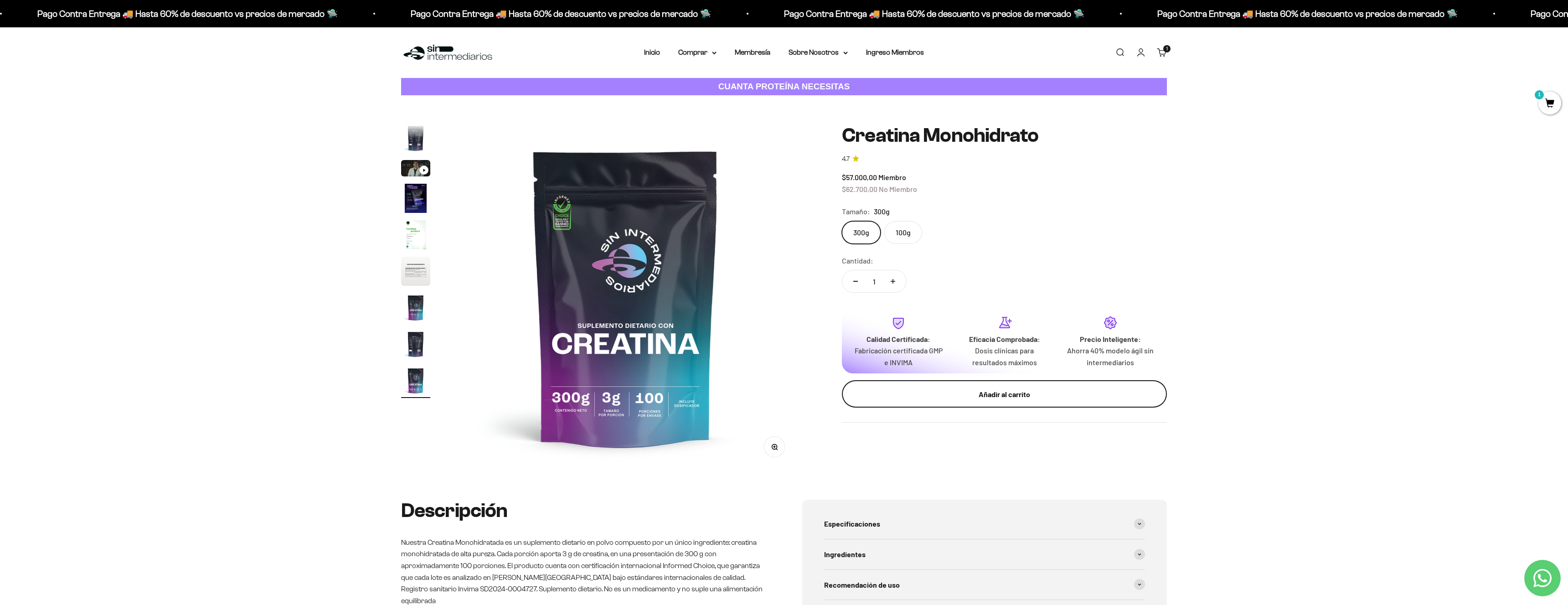
click at [1014, 395] on div "Añadir al carrito" at bounding box center [1005, 394] width 289 height 12
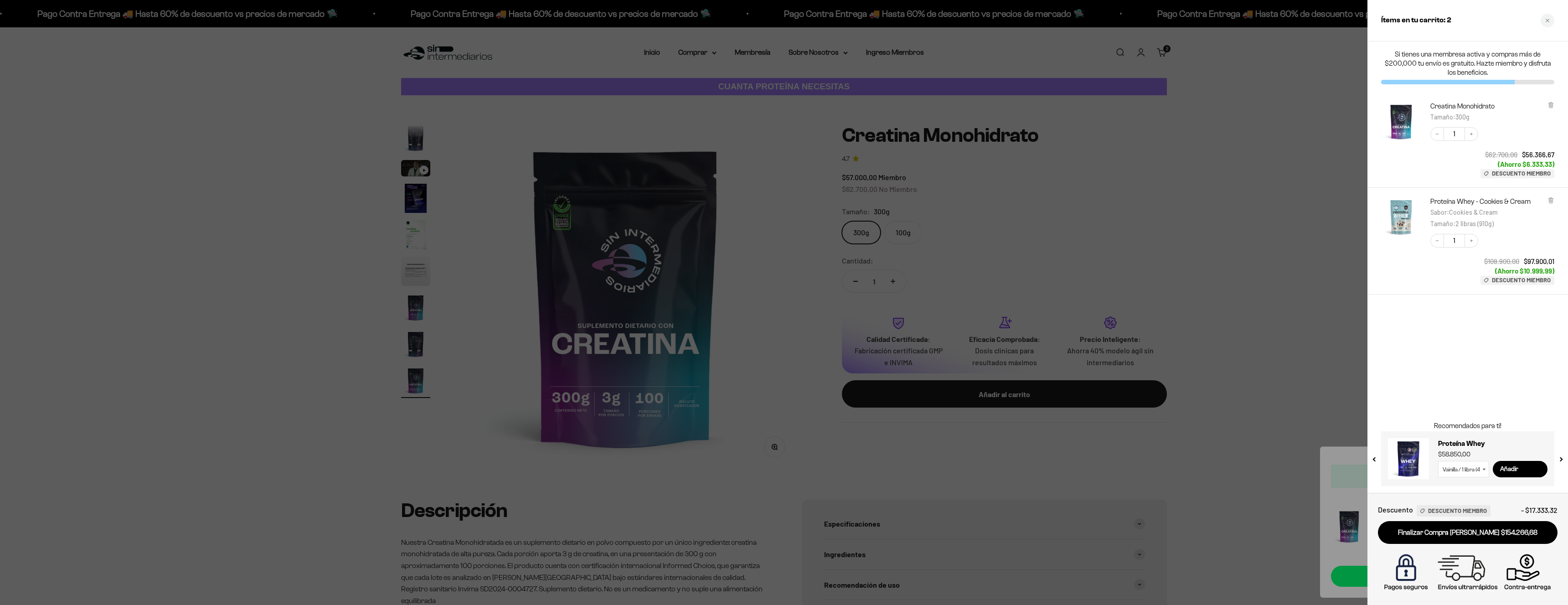
click at [687, 142] on div at bounding box center [784, 302] width 1568 height 605
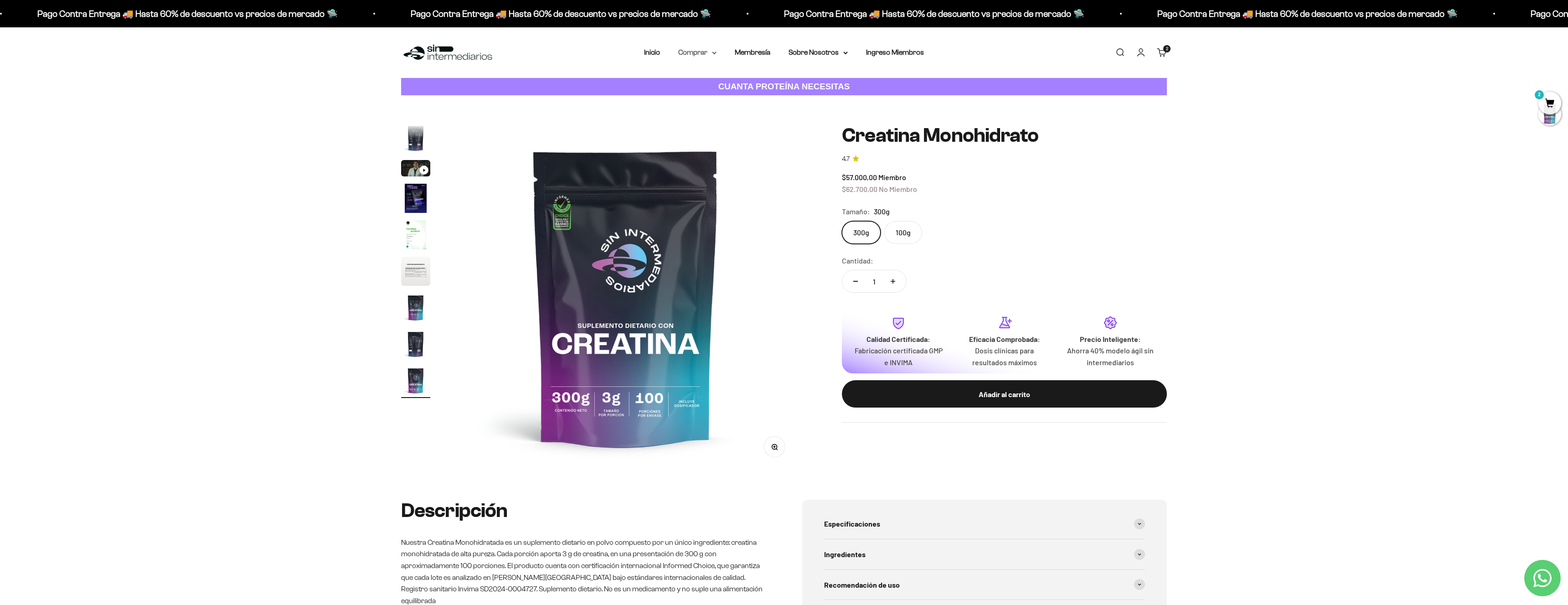
click at [689, 50] on summary "Comprar" at bounding box center [697, 52] width 38 height 12
click at [700, 130] on span "Todos Los Productos" at bounding box center [717, 133] width 67 height 8
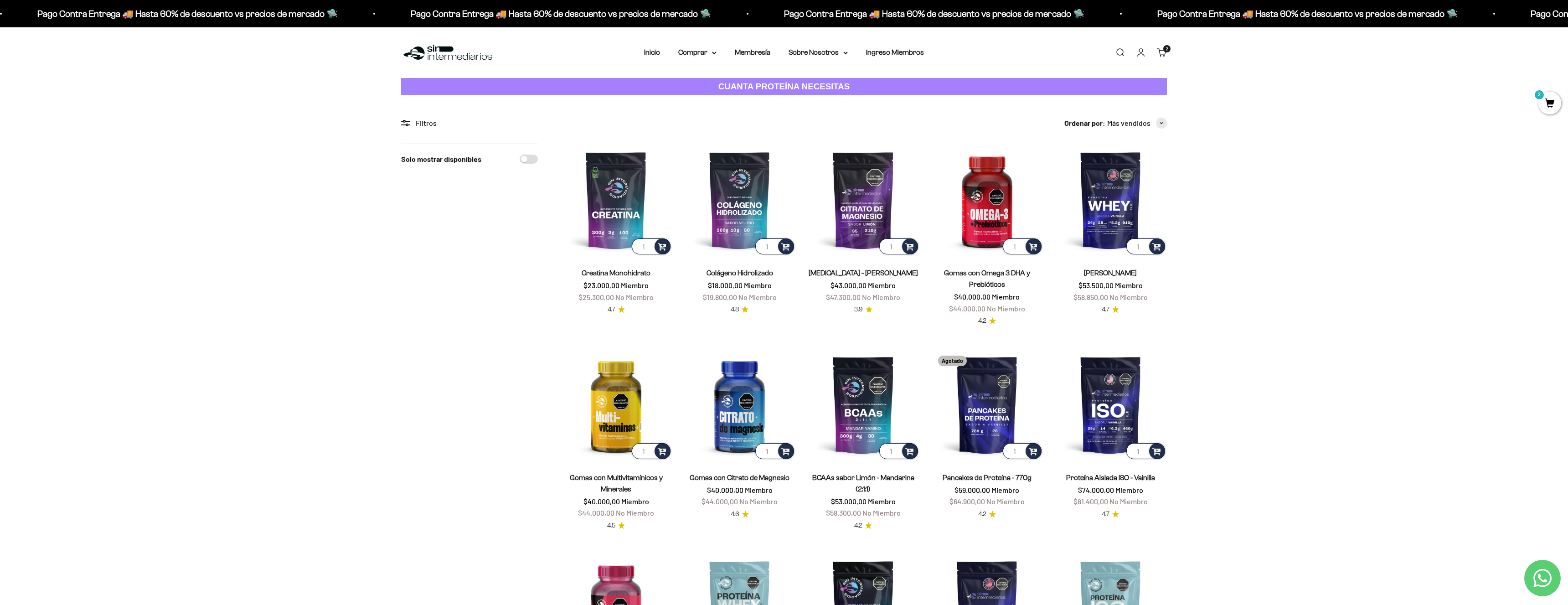
click at [719, 54] on nav "Inicio Comprar Proteínas Ver Todos Whey Iso Vegan" at bounding box center [784, 52] width 280 height 12
click at [708, 54] on summary "Comprar" at bounding box center [697, 52] width 38 height 12
click at [715, 132] on span "Todos Los Productos" at bounding box center [717, 133] width 67 height 8
click at [1549, 103] on span "2" at bounding box center [1550, 103] width 23 height 23
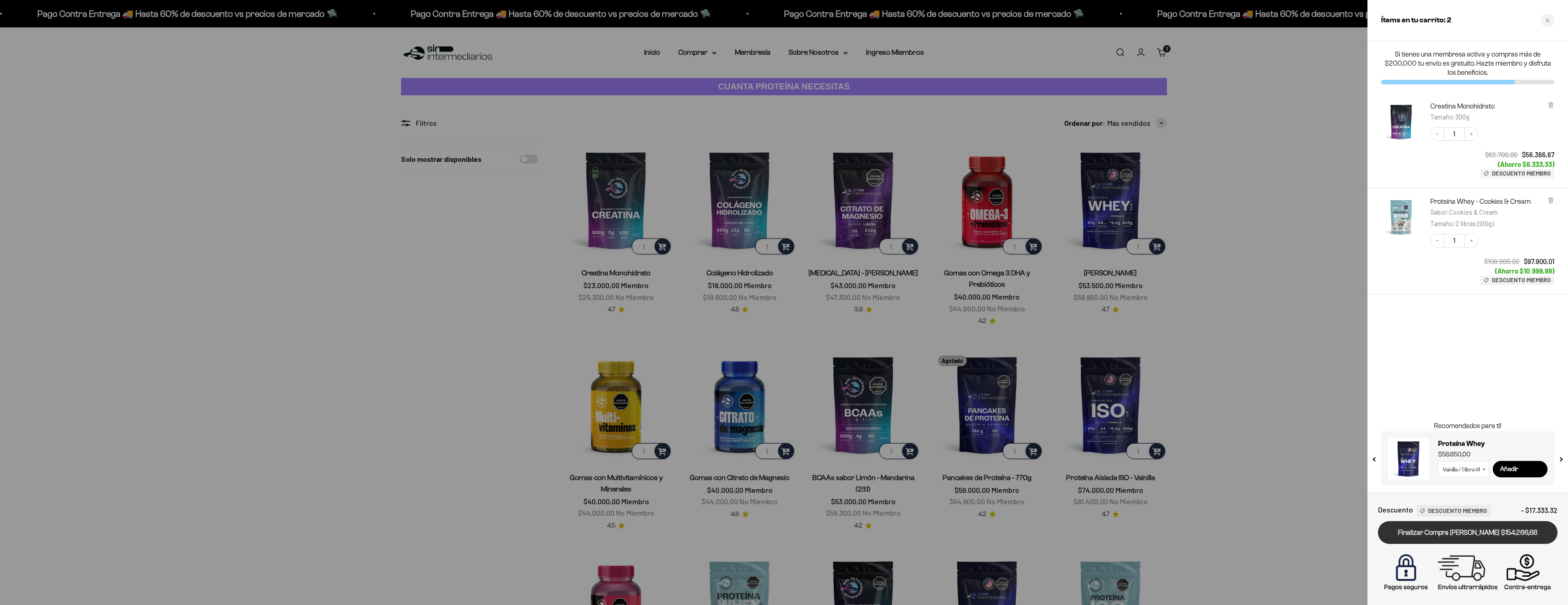
click at [1473, 535] on link "Finalizar Compra [PERSON_NAME] $154.266,68" at bounding box center [1467, 533] width 180 height 23
